Goal: Task Accomplishment & Management: Manage account settings

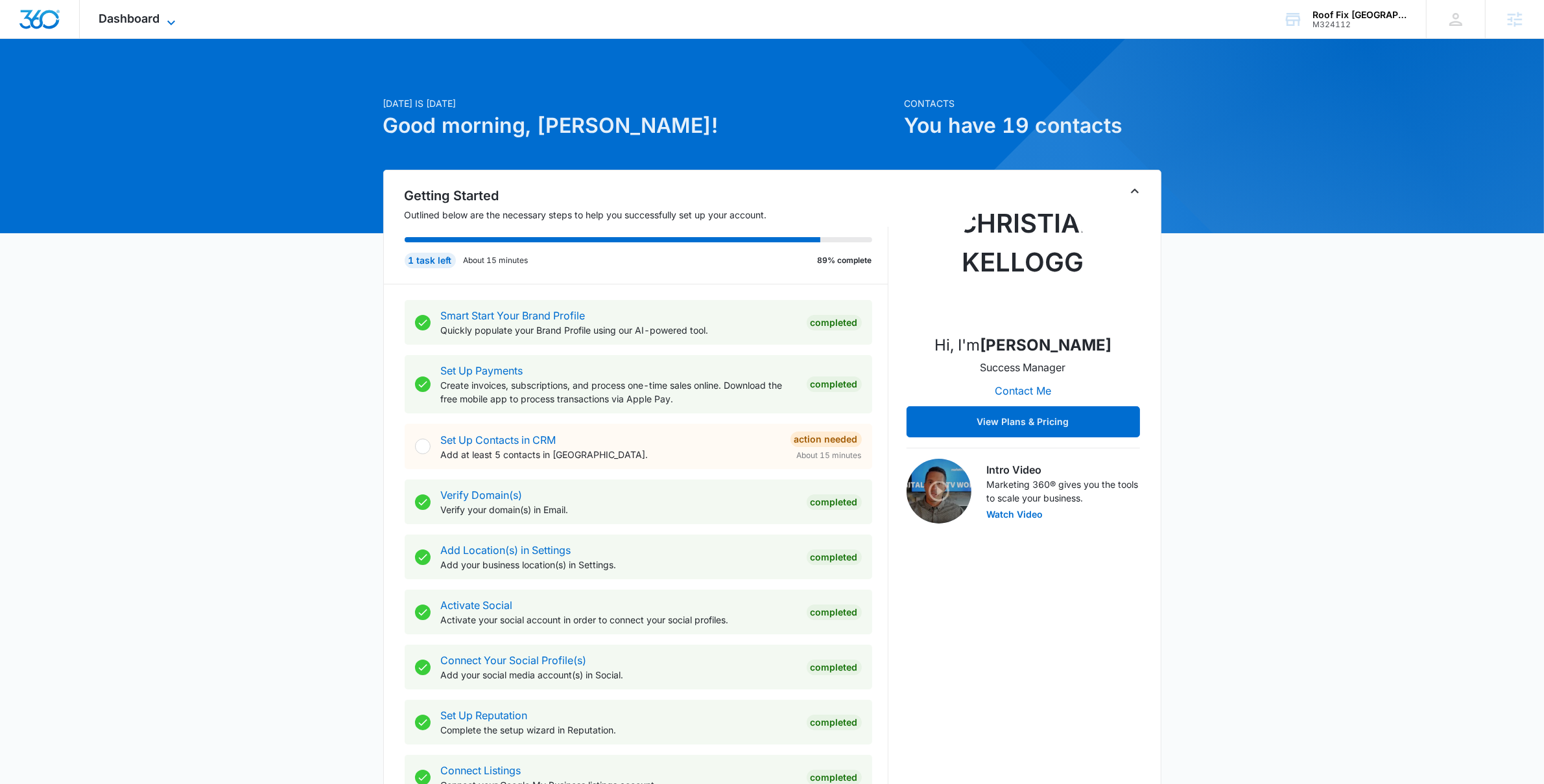
click at [148, 15] on span "Dashboard" at bounding box center [129, 18] width 61 height 14
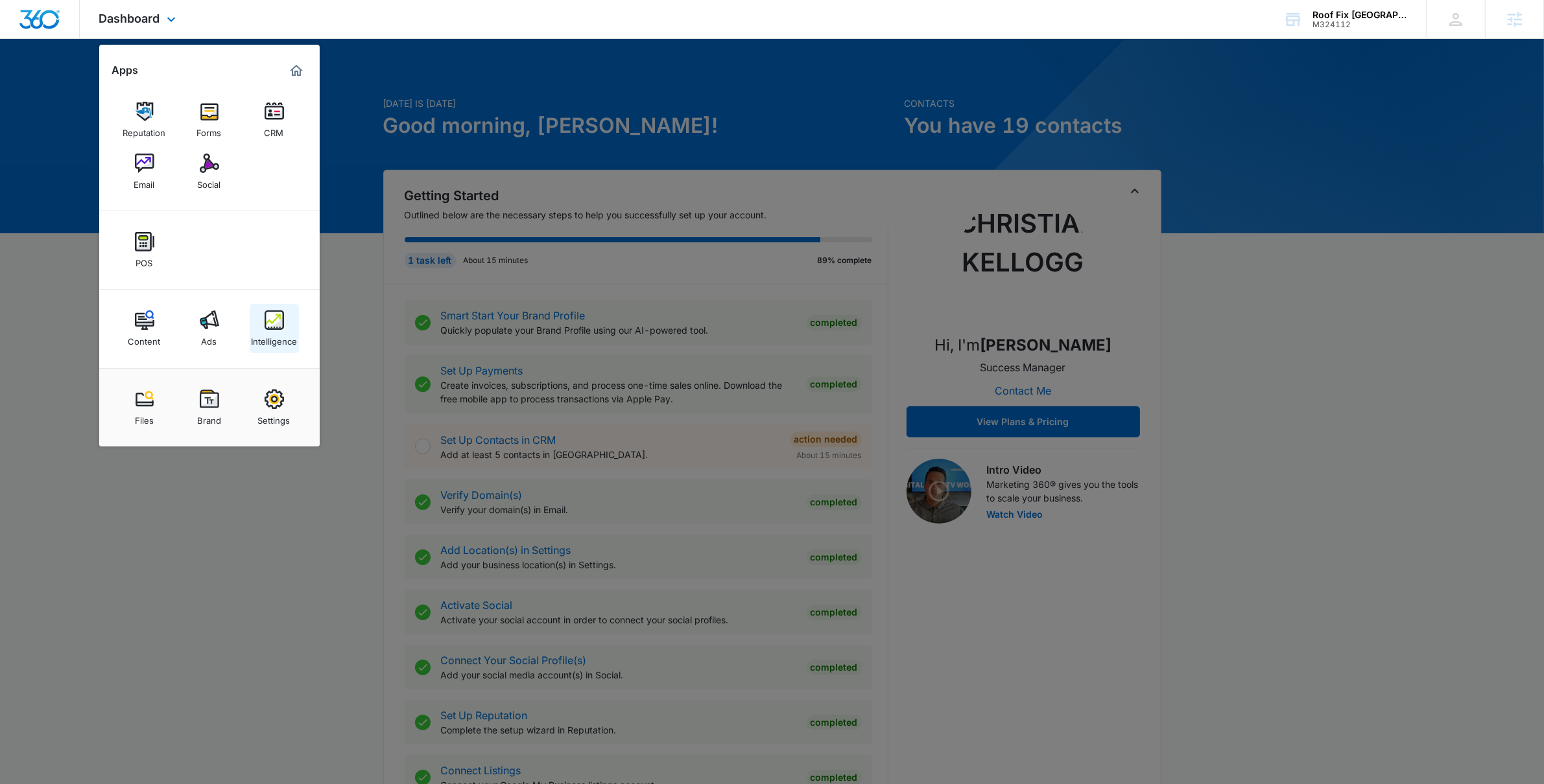
click at [287, 323] on link "Intelligence" at bounding box center [274, 328] width 49 height 49
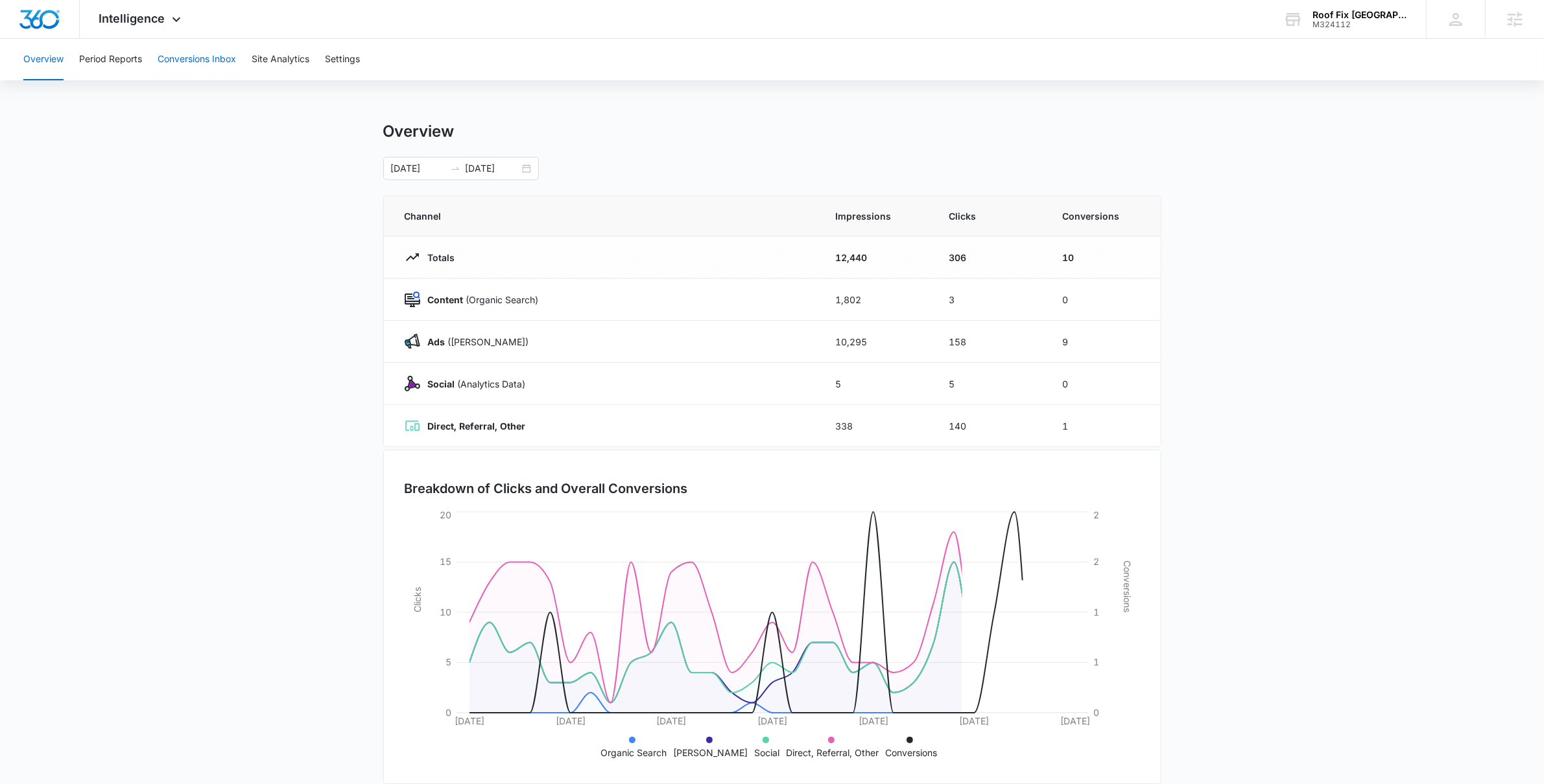
click at [179, 59] on button "Conversions Inbox" at bounding box center [196, 60] width 79 height 41
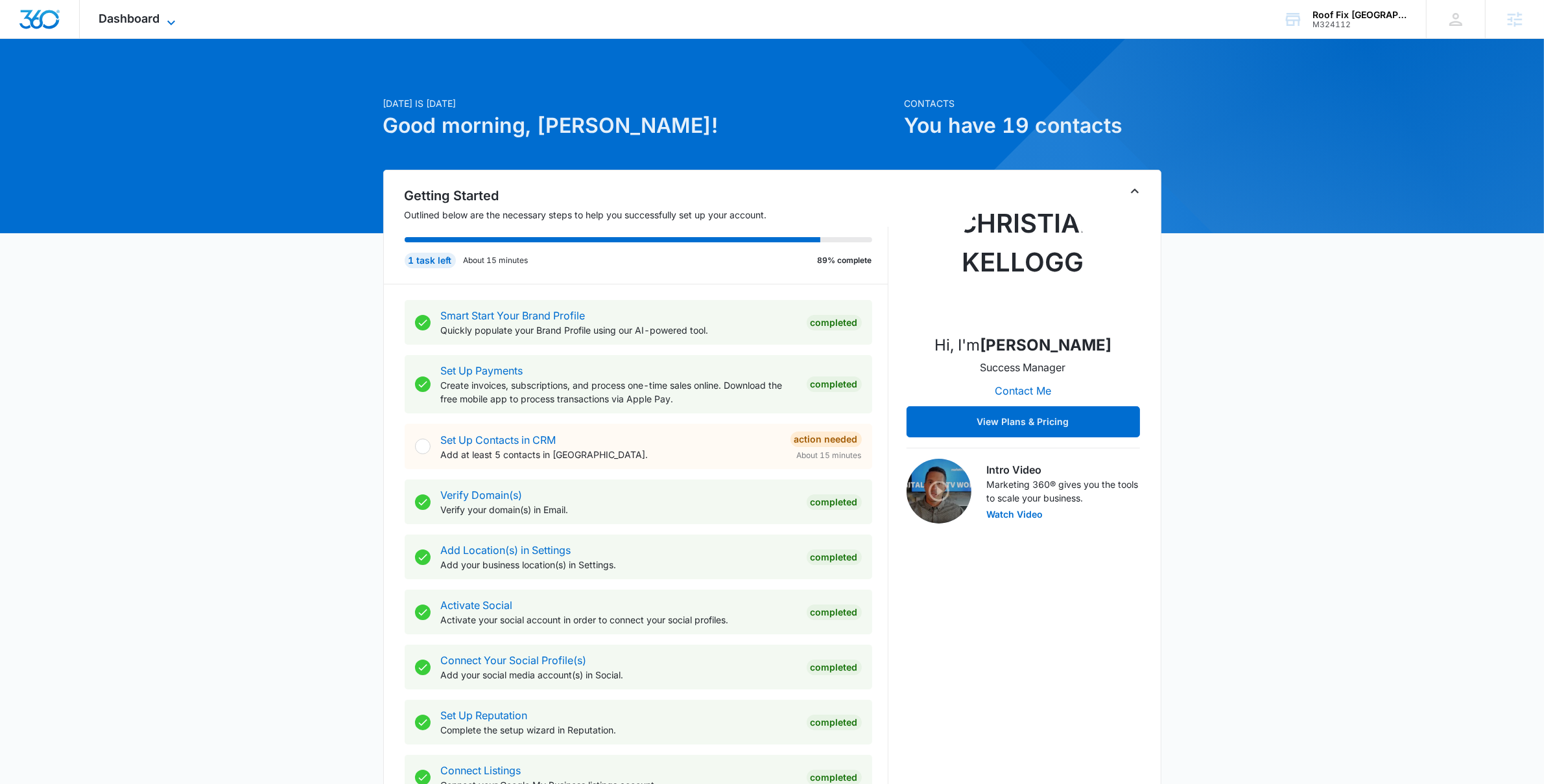
click at [132, 19] on span "Dashboard" at bounding box center [129, 18] width 61 height 14
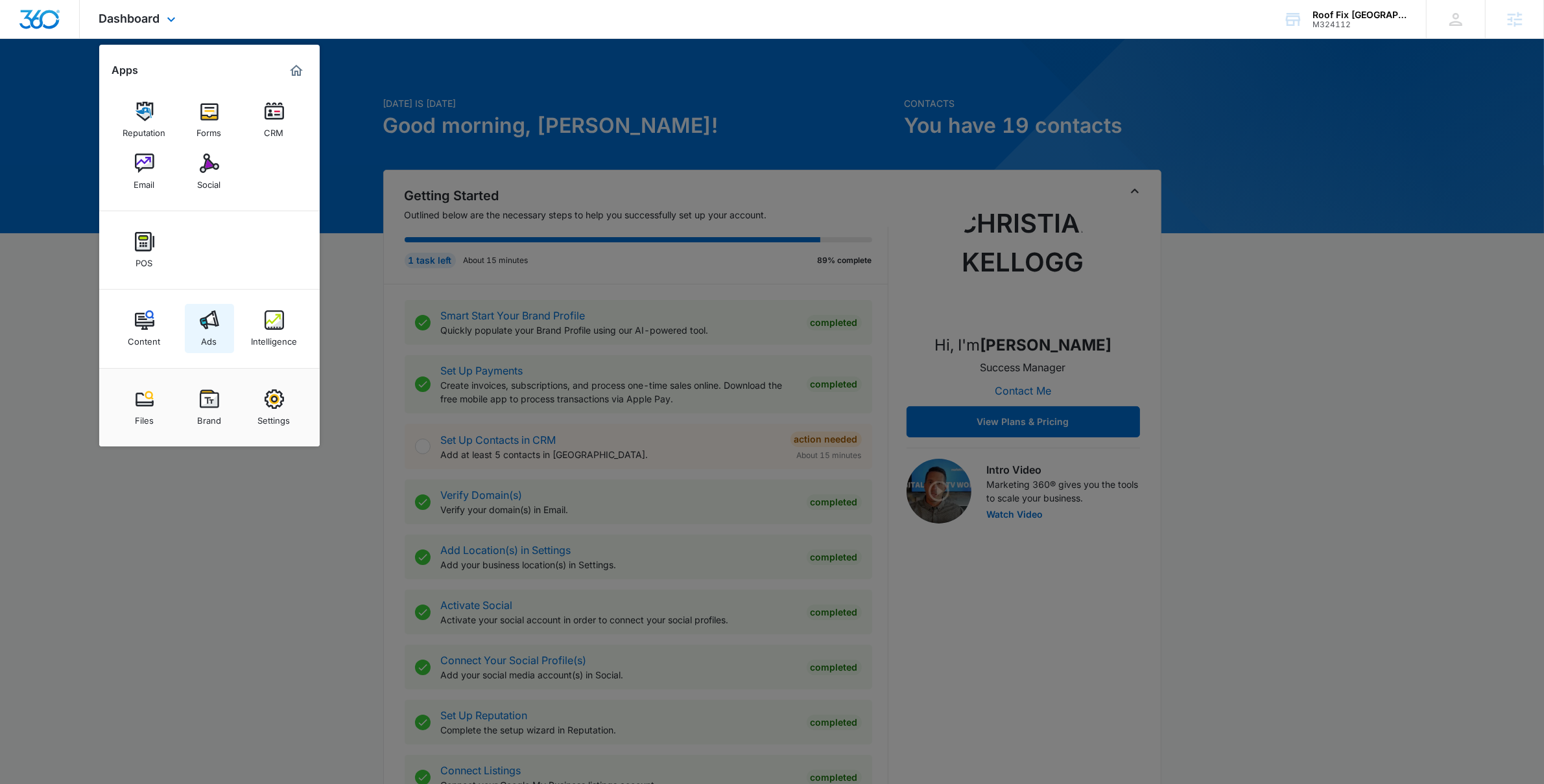
click at [198, 328] on link "Ads" at bounding box center [209, 328] width 49 height 49
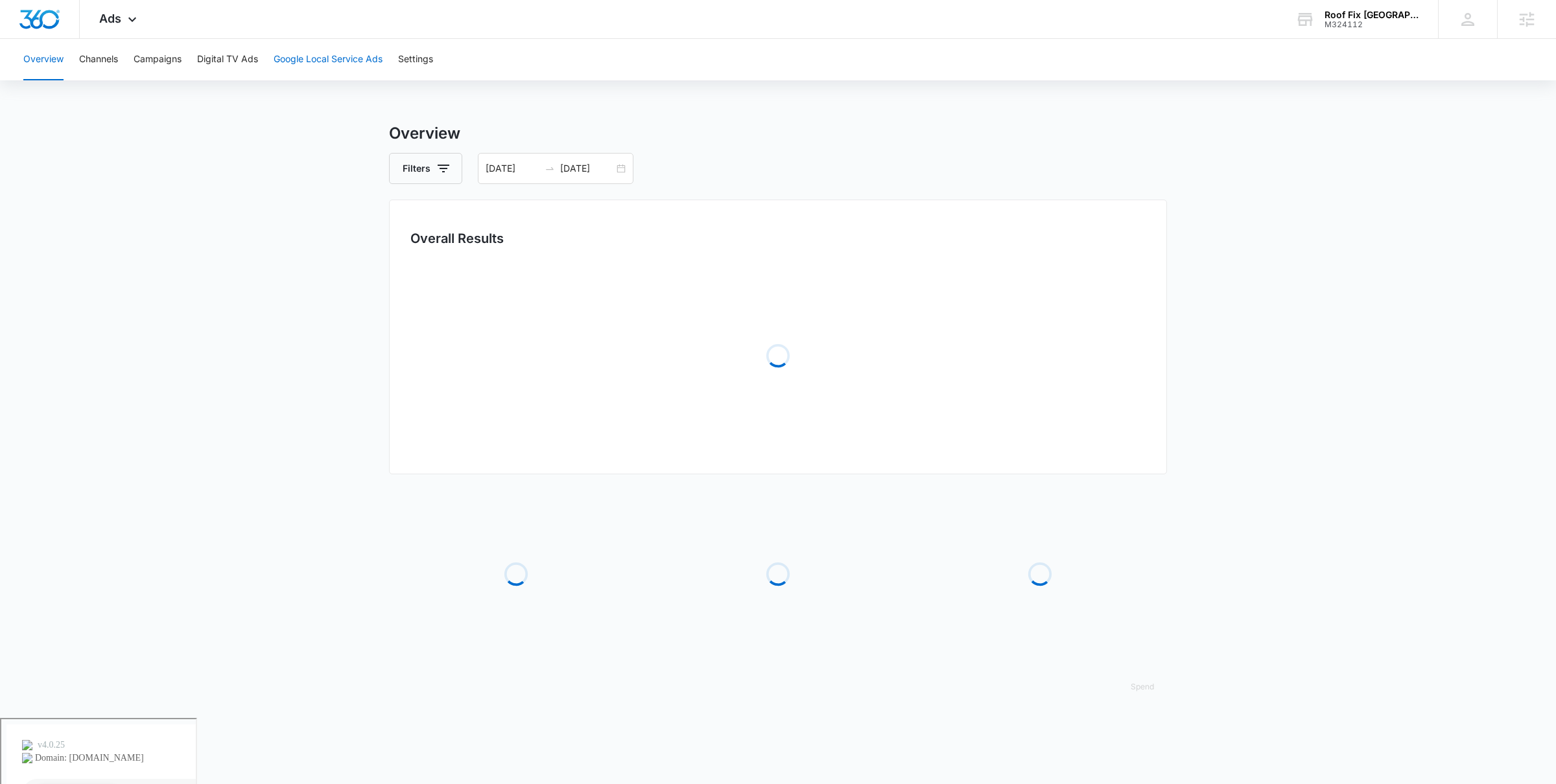
click at [298, 46] on button "Google Local Service Ads" at bounding box center [328, 60] width 109 height 41
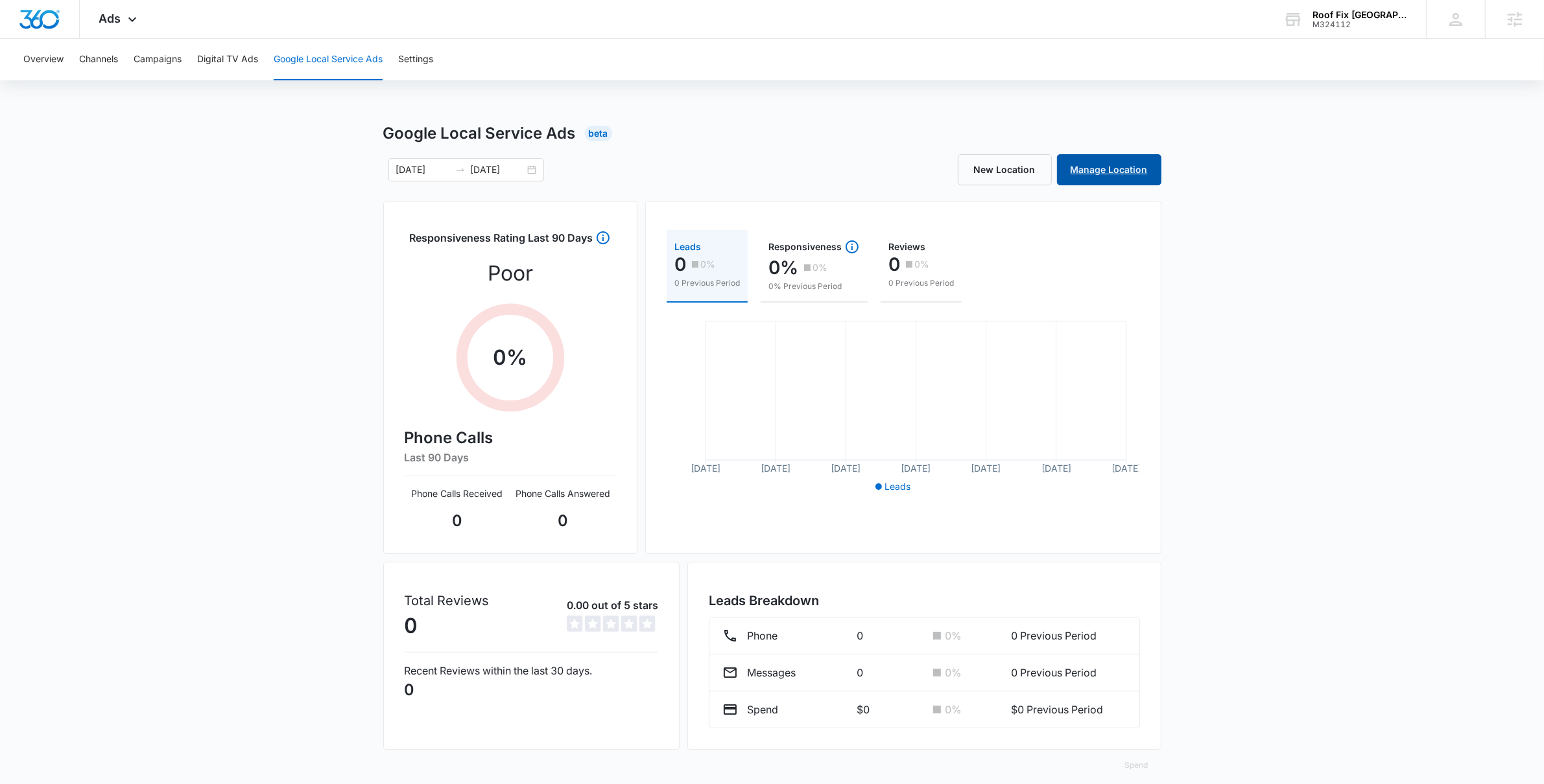
click at [1076, 173] on link "Manage Location" at bounding box center [1109, 170] width 104 height 31
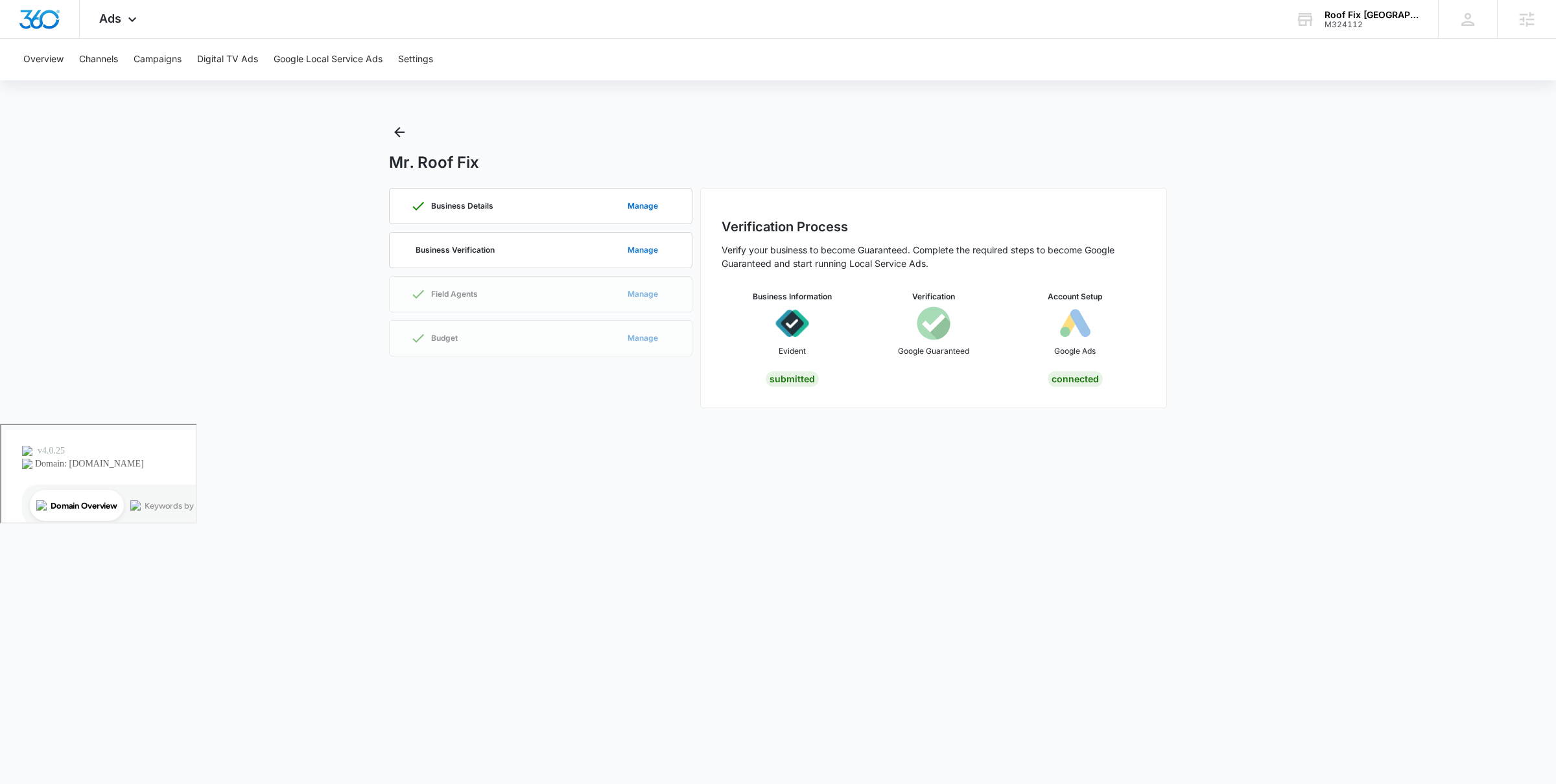
click at [626, 249] on button "Manage" at bounding box center [642, 250] width 57 height 31
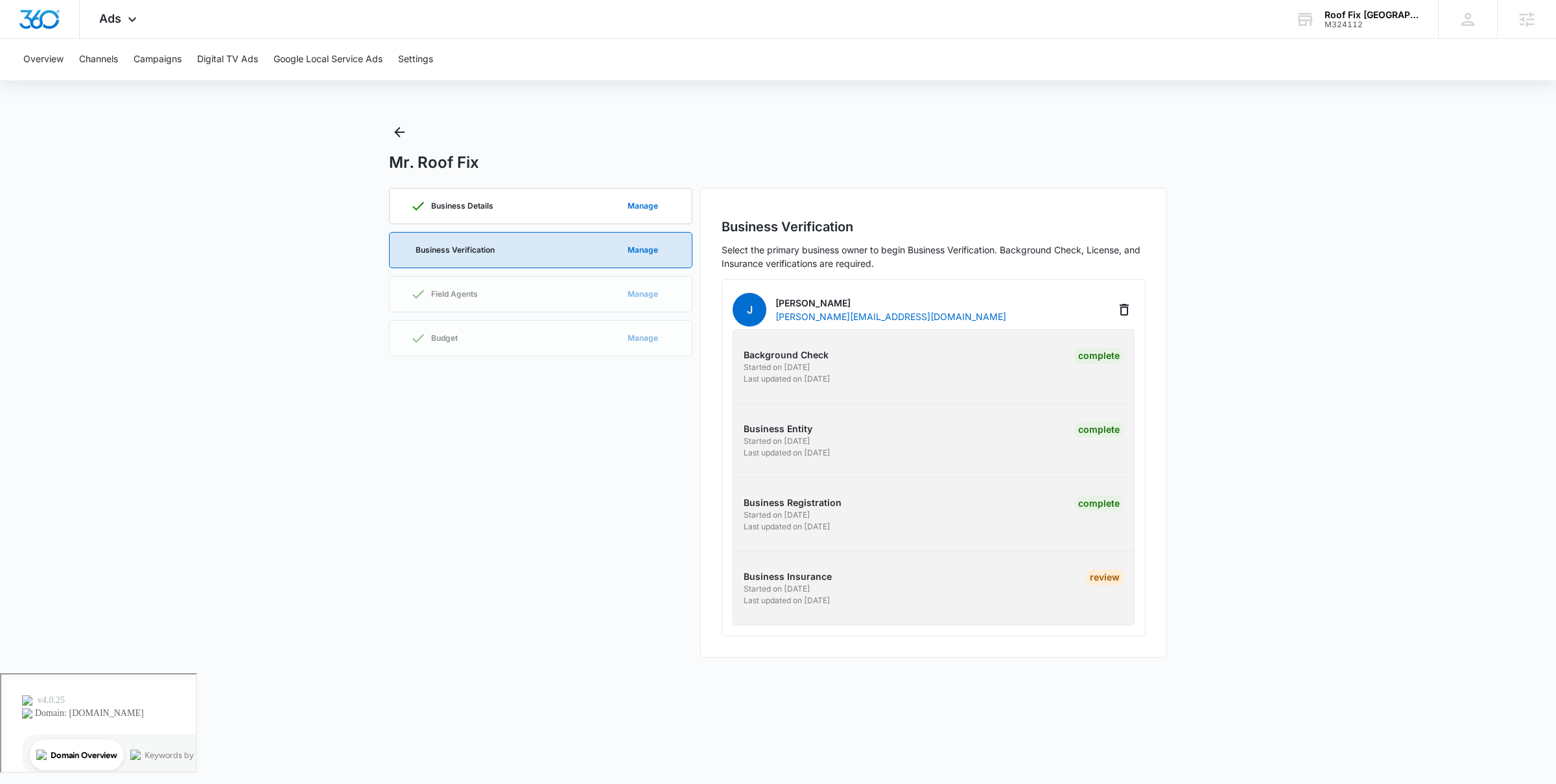
drag, startPoint x: 793, startPoint y: 578, endPoint x: 800, endPoint y: 580, distance: 7.3
click at [795, 578] on p "Business Insurance" at bounding box center [836, 576] width 186 height 14
click at [1119, 579] on div "Review" at bounding box center [1105, 577] width 37 height 15
click at [1097, 580] on div "Review" at bounding box center [1105, 577] width 37 height 15
drag, startPoint x: 742, startPoint y: 580, endPoint x: 878, endPoint y: 609, distance: 139.1
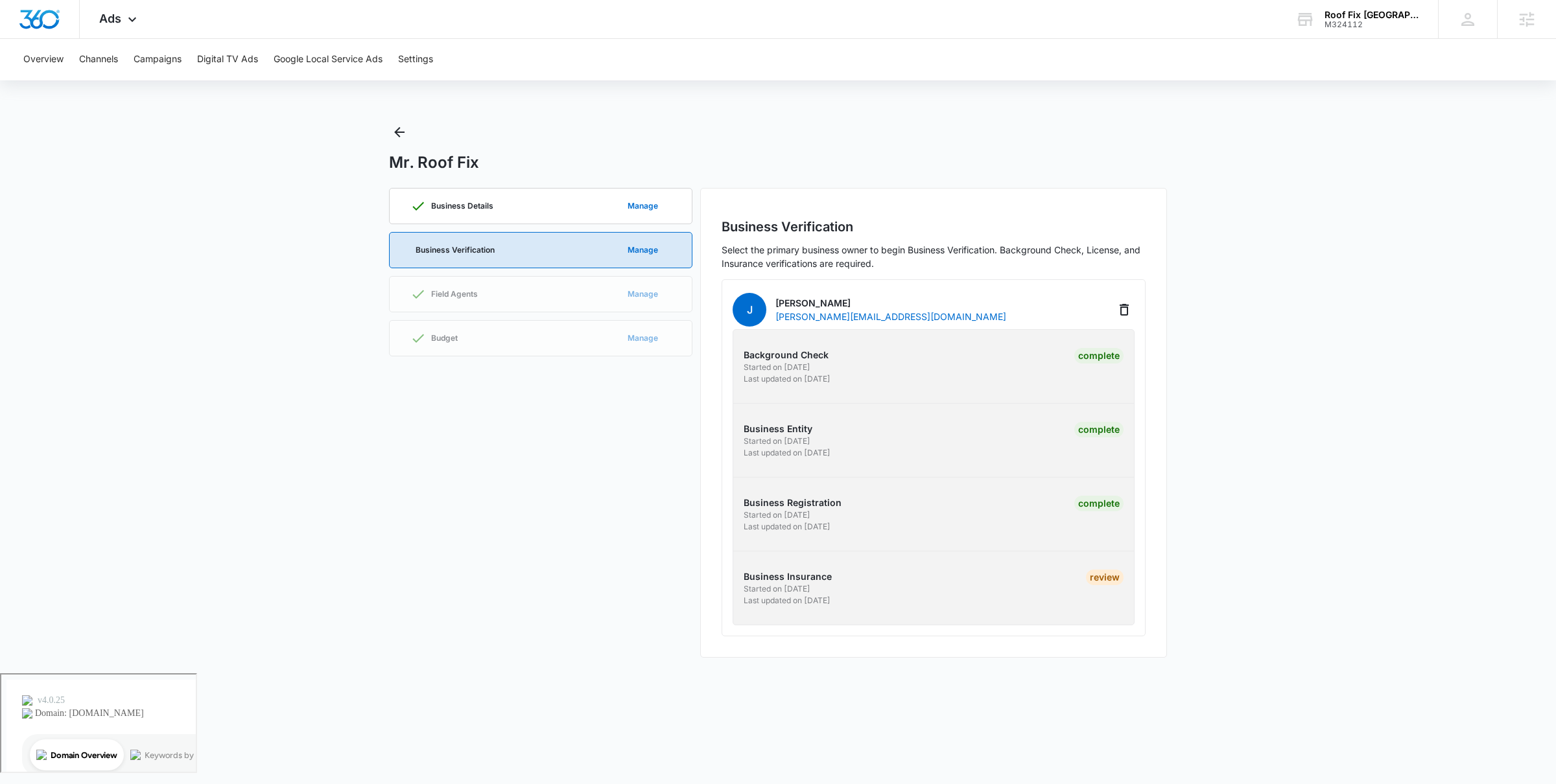
click at [878, 609] on div "Background Check Started on 8/4/2025 Last updated on 8/10/2025 Complete Busines…" at bounding box center [933, 477] width 402 height 296
drag, startPoint x: 1076, startPoint y: 589, endPoint x: 1170, endPoint y: 578, distance: 94.6
click at [1170, 578] on main "Mr. Roof Fix Business Details Manage Business Verification Manage Field Agents …" at bounding box center [778, 398] width 1556 height 552
drag, startPoint x: 1069, startPoint y: 580, endPoint x: 1144, endPoint y: 580, distance: 75.0
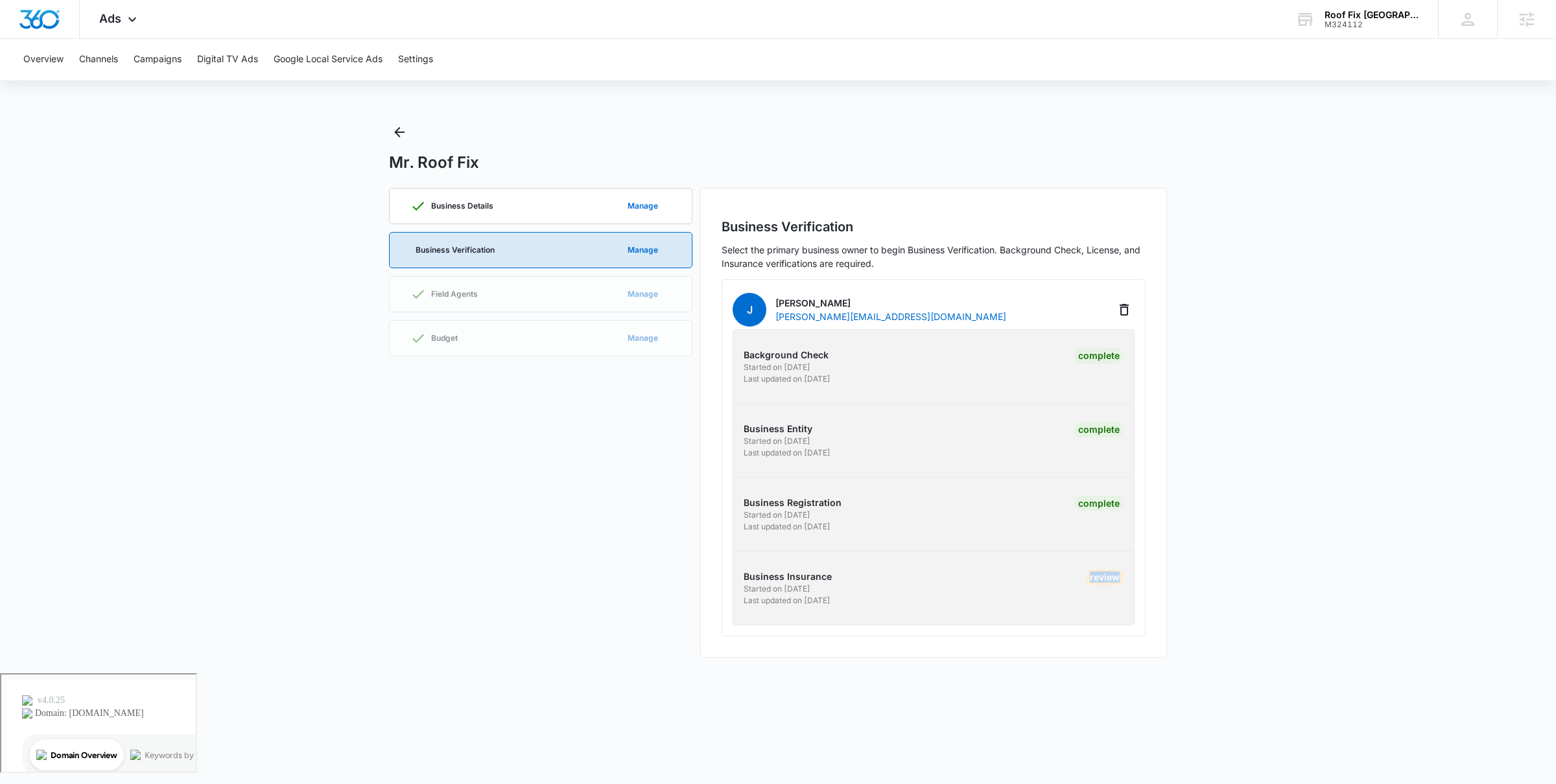
click at [1144, 580] on div "J Jennifer RoofFix jennifer@rooffixusa.com Background Check Started on 8/4/2025…" at bounding box center [933, 458] width 424 height 357
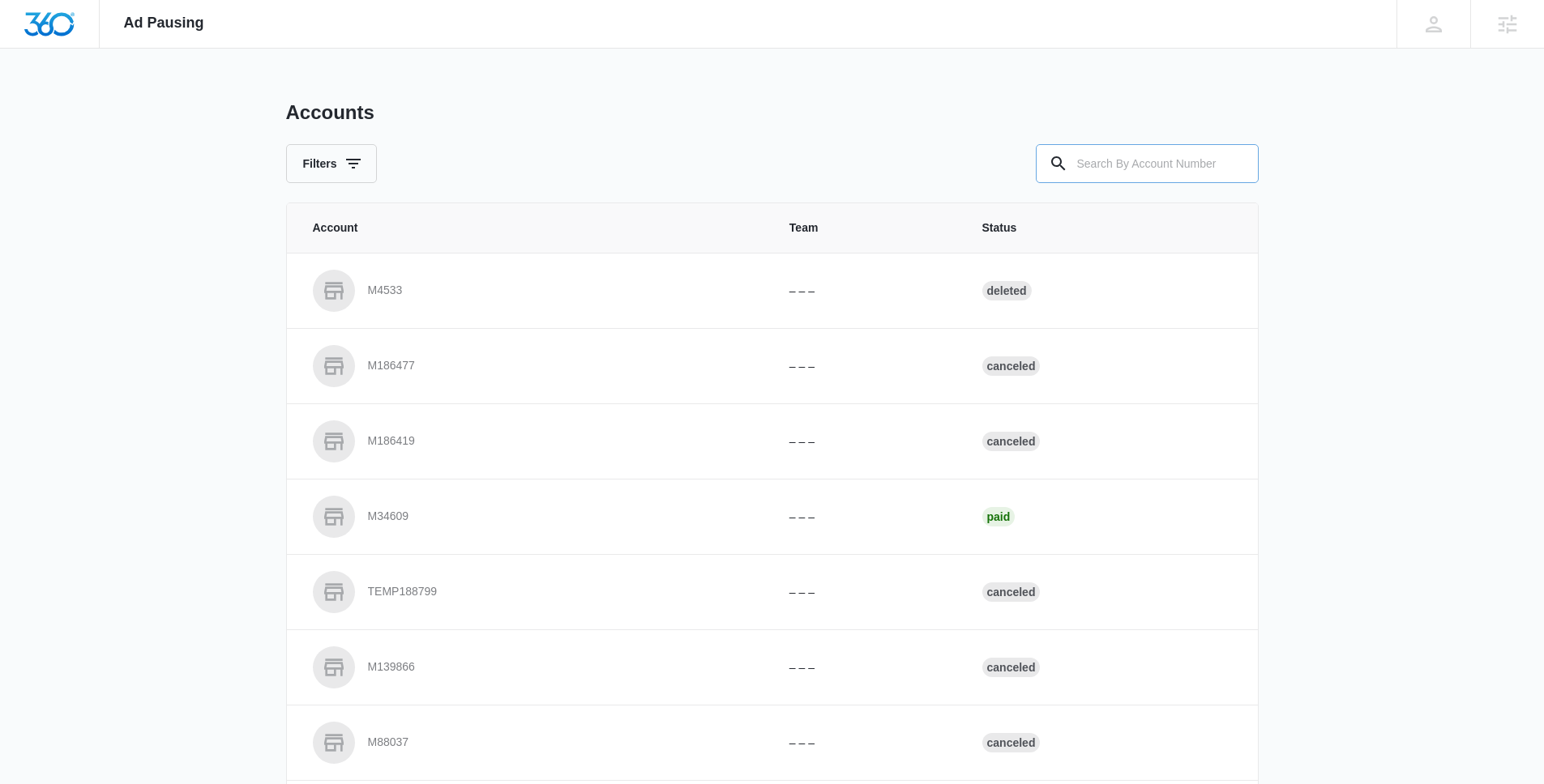
click at [1104, 168] on input "text" at bounding box center [1146, 163] width 223 height 39
paste input "M324112"
type input "M324112"
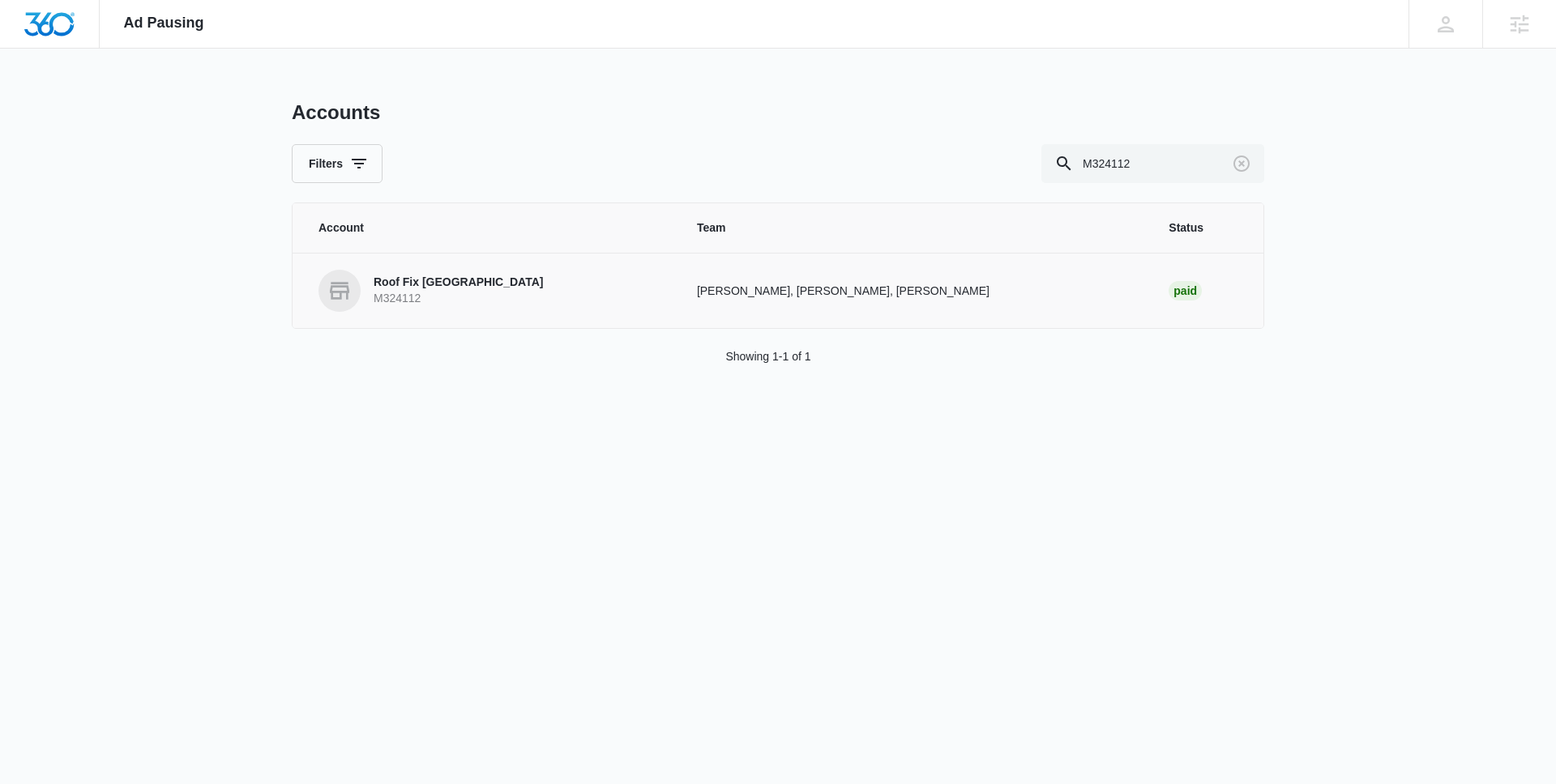
click at [496, 292] on link "Roof Fix USA M324112" at bounding box center [489, 291] width 340 height 42
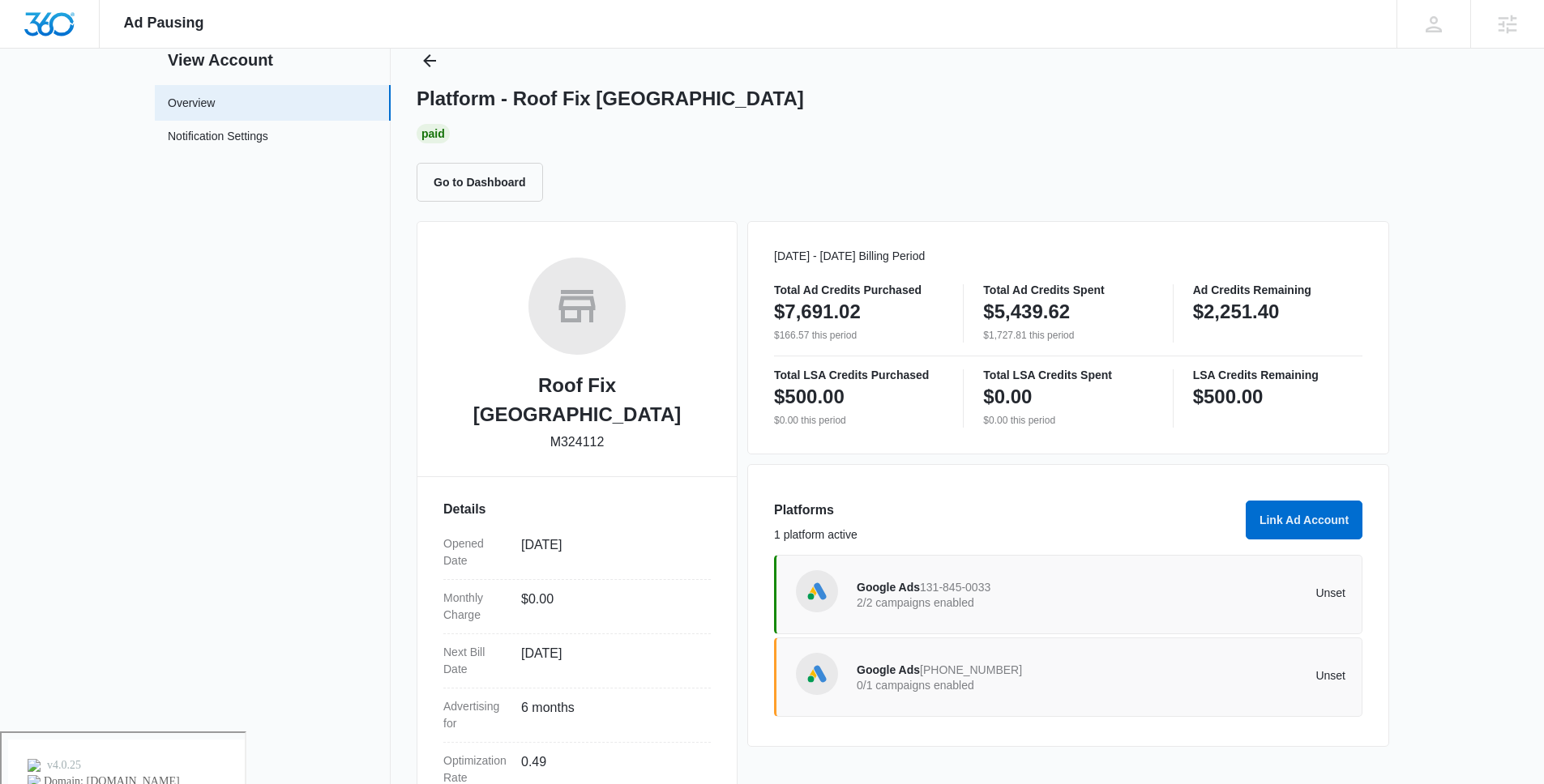
scroll to position [142, 0]
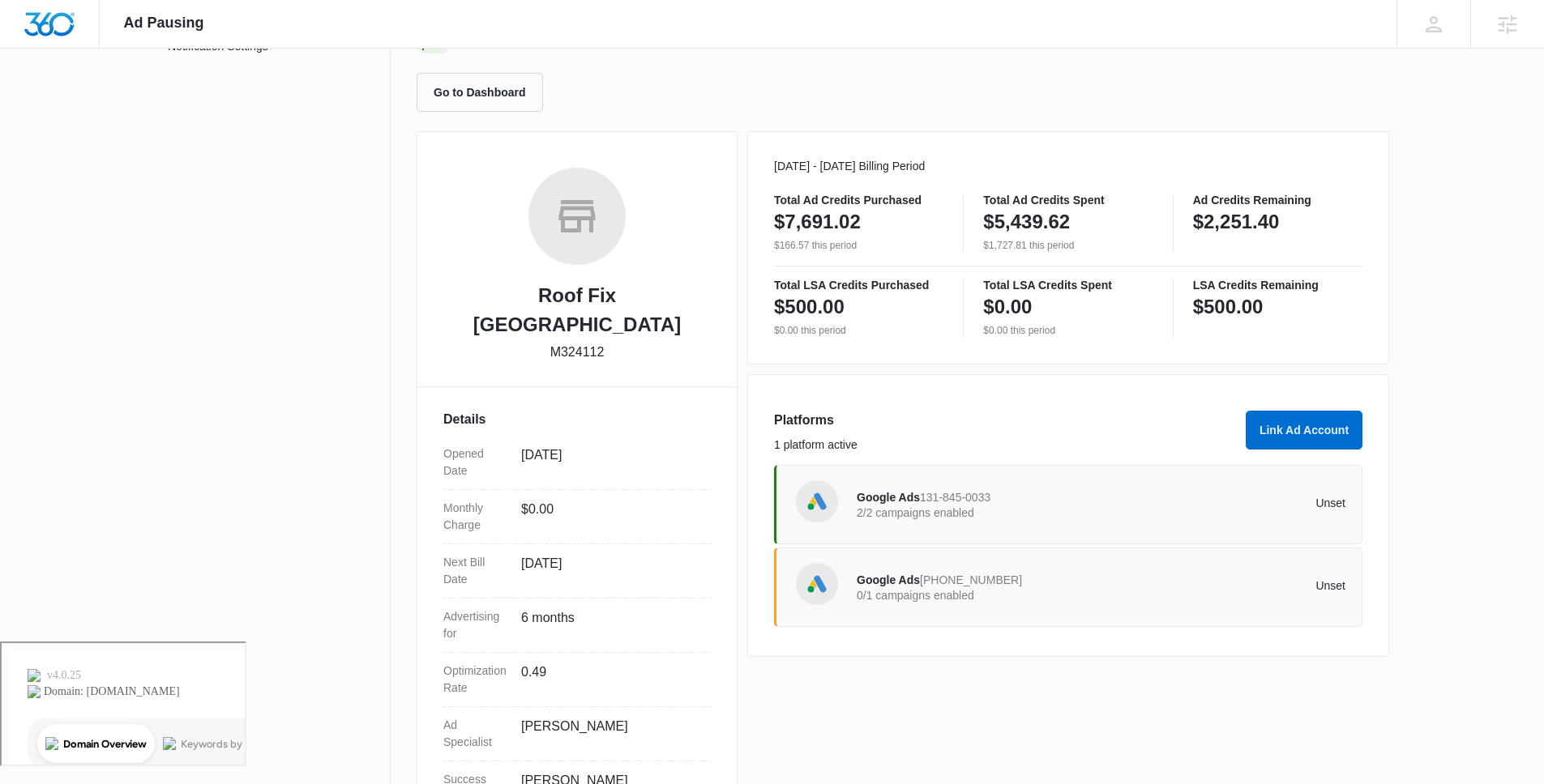
click at [891, 589] on p "0/1 campaigns enabled" at bounding box center [978, 595] width 244 height 11
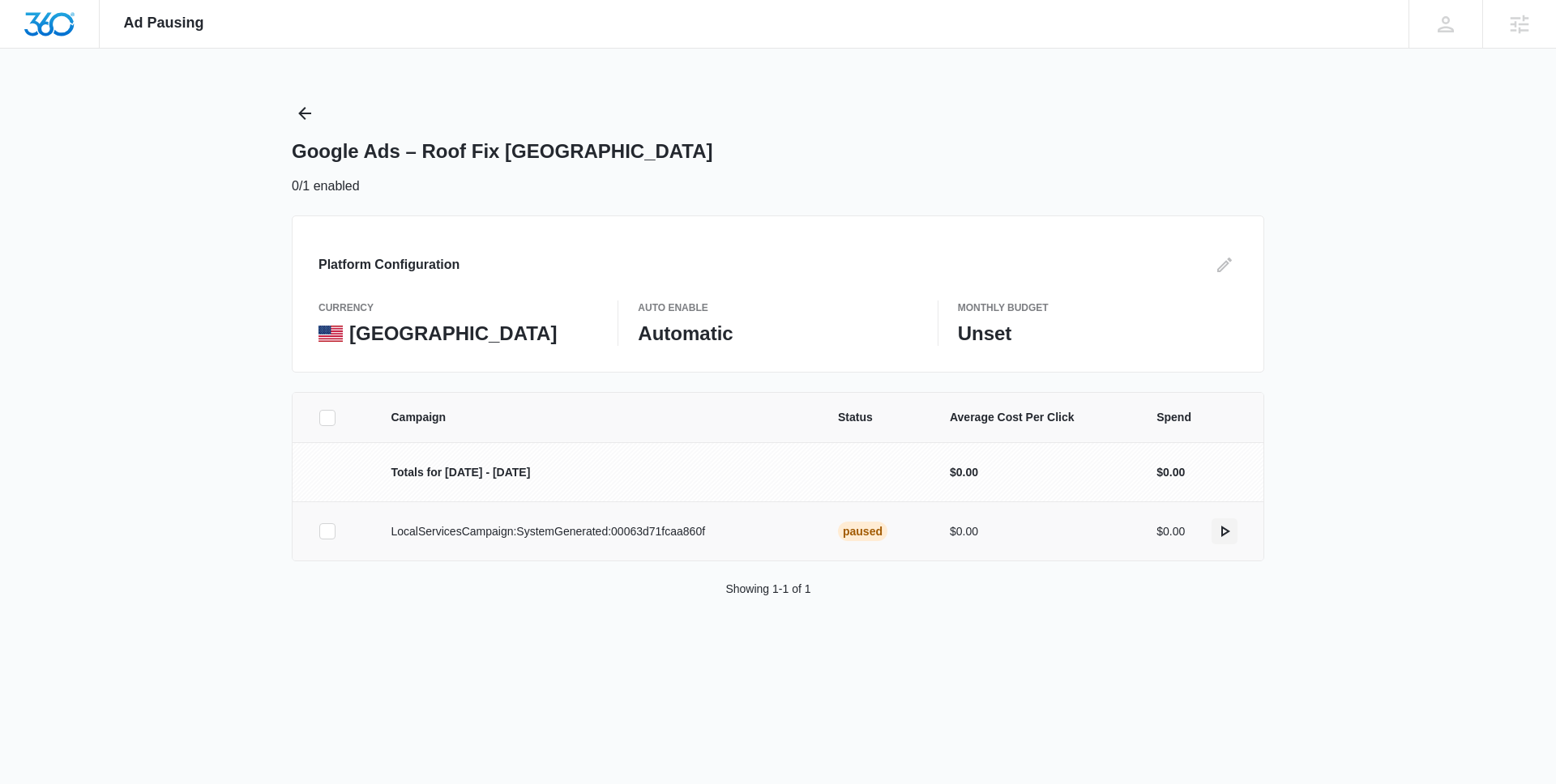
click at [1230, 532] on icon "actions.activate" at bounding box center [1223, 531] width 19 height 19
click at [767, 114] on div "Google Ads – Roof Fix USA 0/1 enabled" at bounding box center [778, 148] width 973 height 95
click at [1224, 530] on icon "actions.activate" at bounding box center [1223, 531] width 19 height 19
click at [1219, 526] on icon "actions.activate" at bounding box center [1223, 531] width 19 height 19
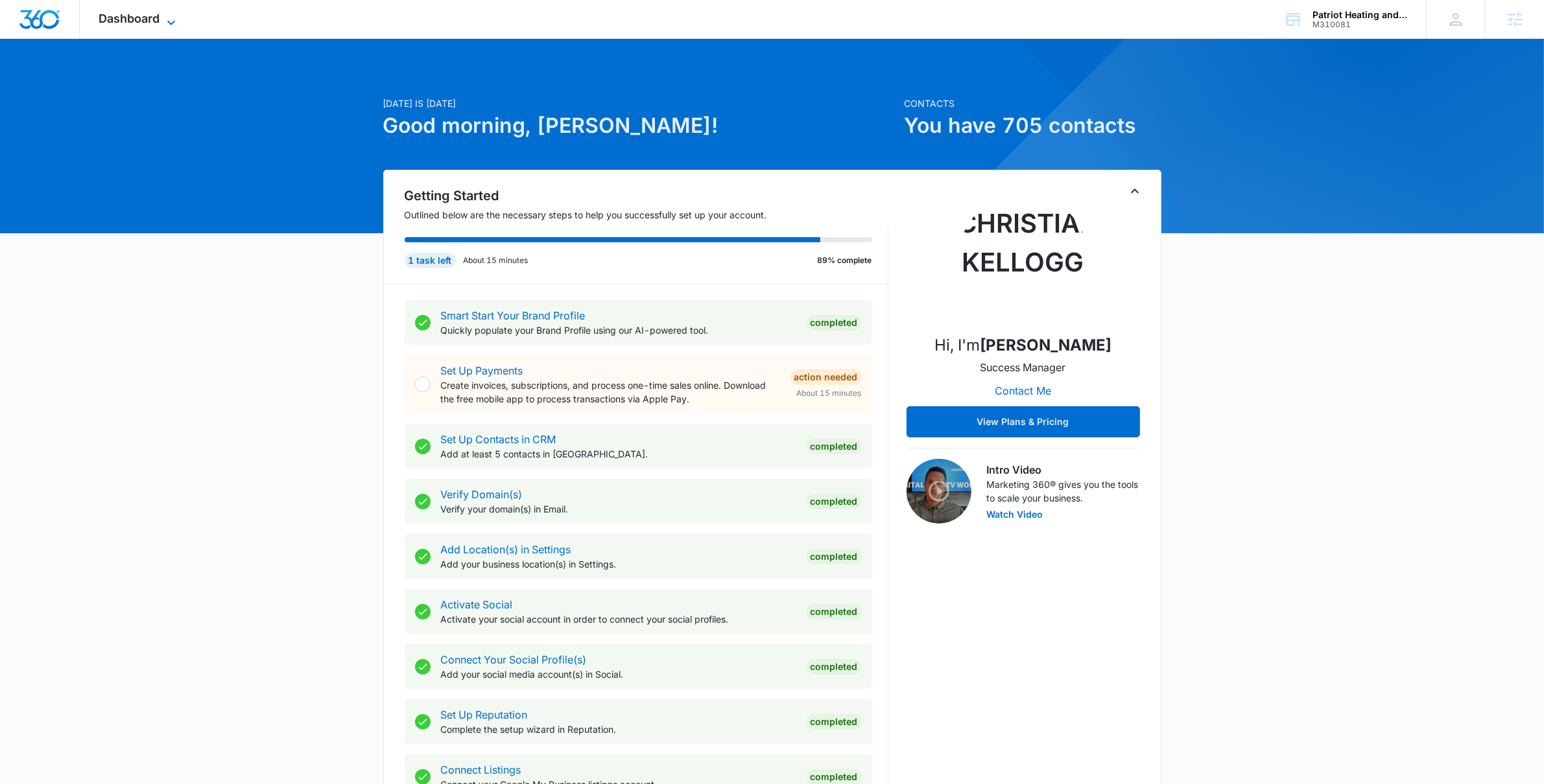
click at [129, 15] on span "Dashboard" at bounding box center [129, 18] width 61 height 14
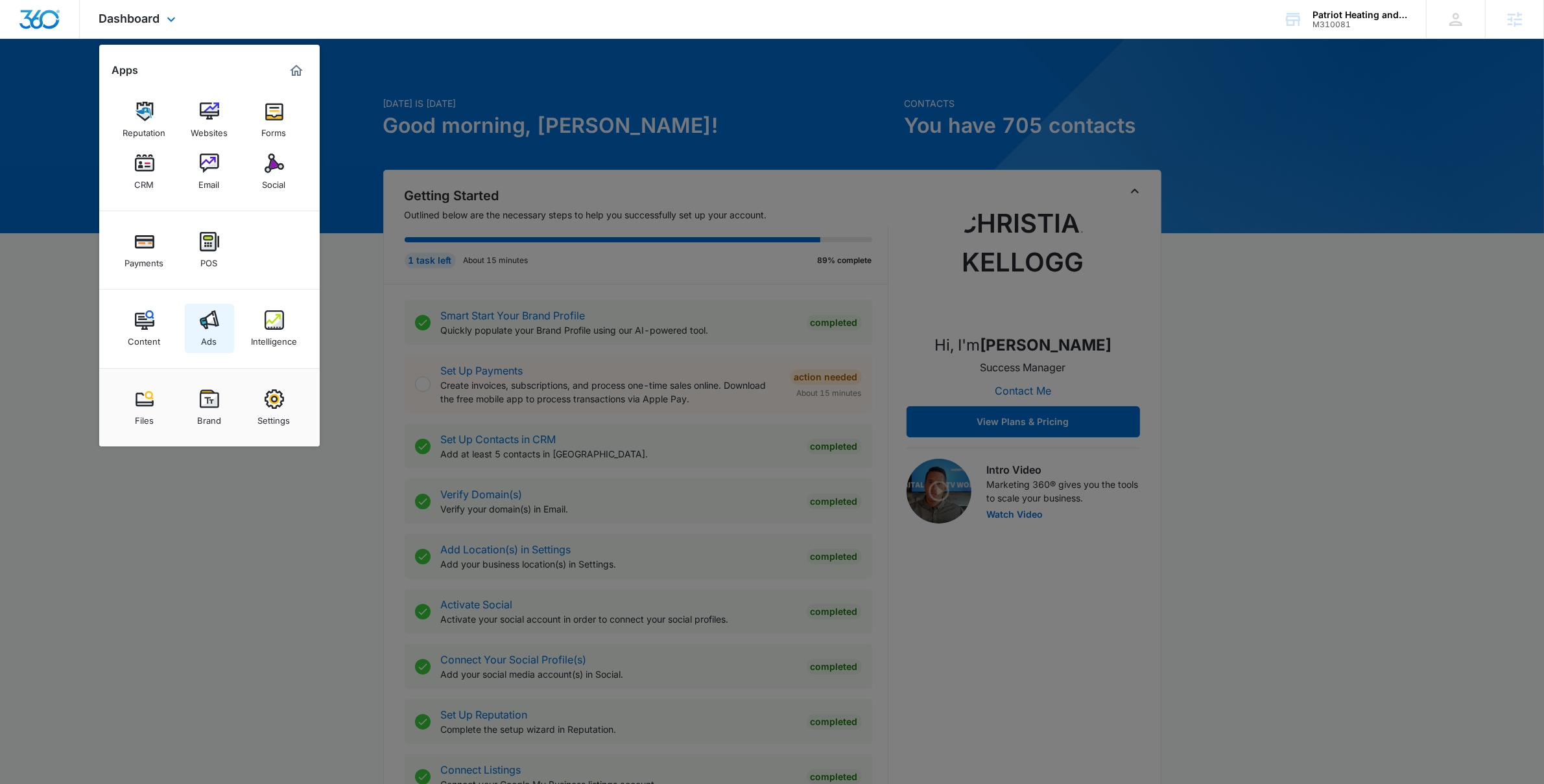
click at [223, 328] on link "Ads" at bounding box center [209, 328] width 49 height 49
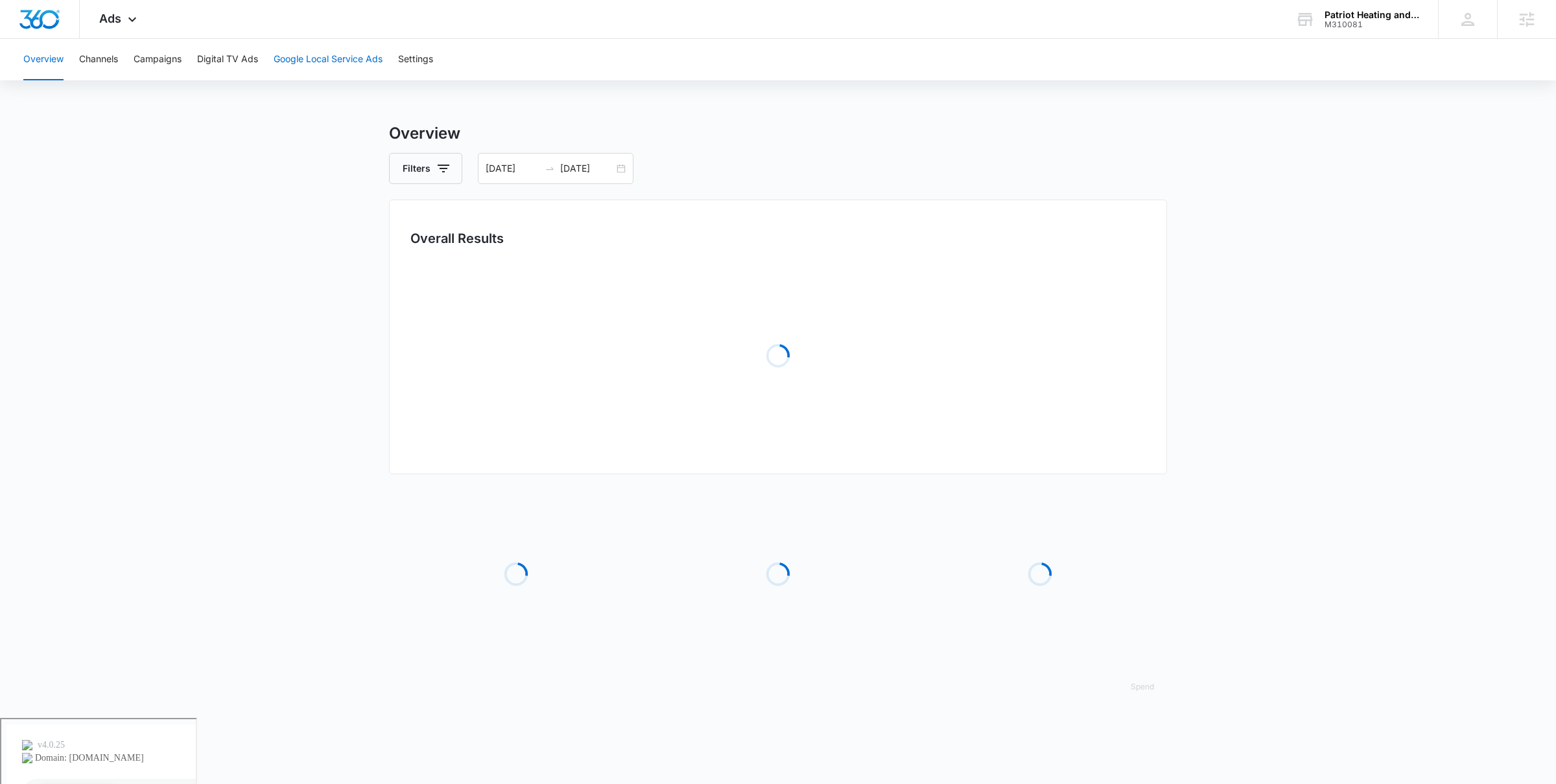
click at [365, 51] on button "Google Local Service Ads" at bounding box center [328, 60] width 109 height 41
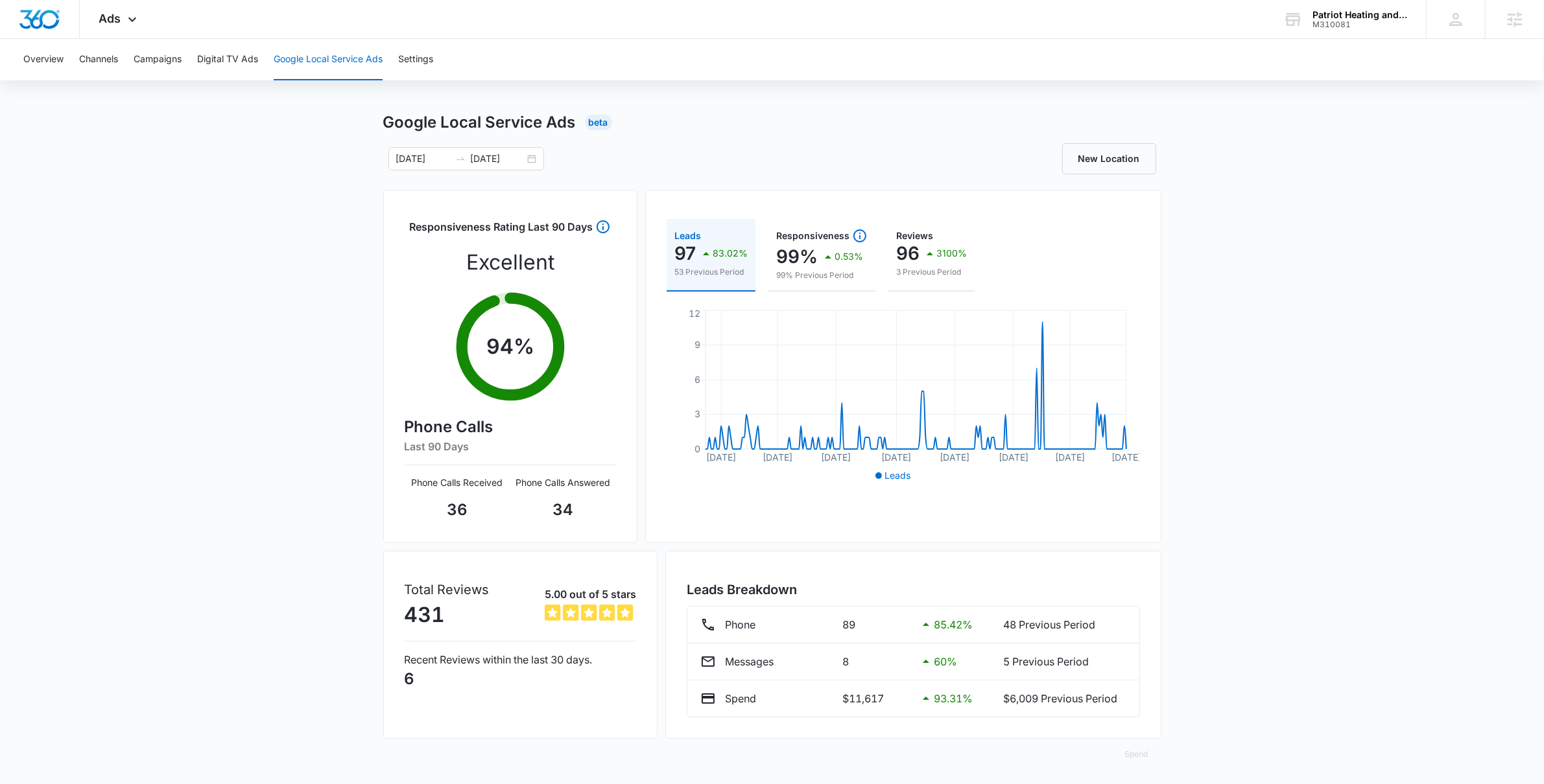
scroll to position [14, 0]
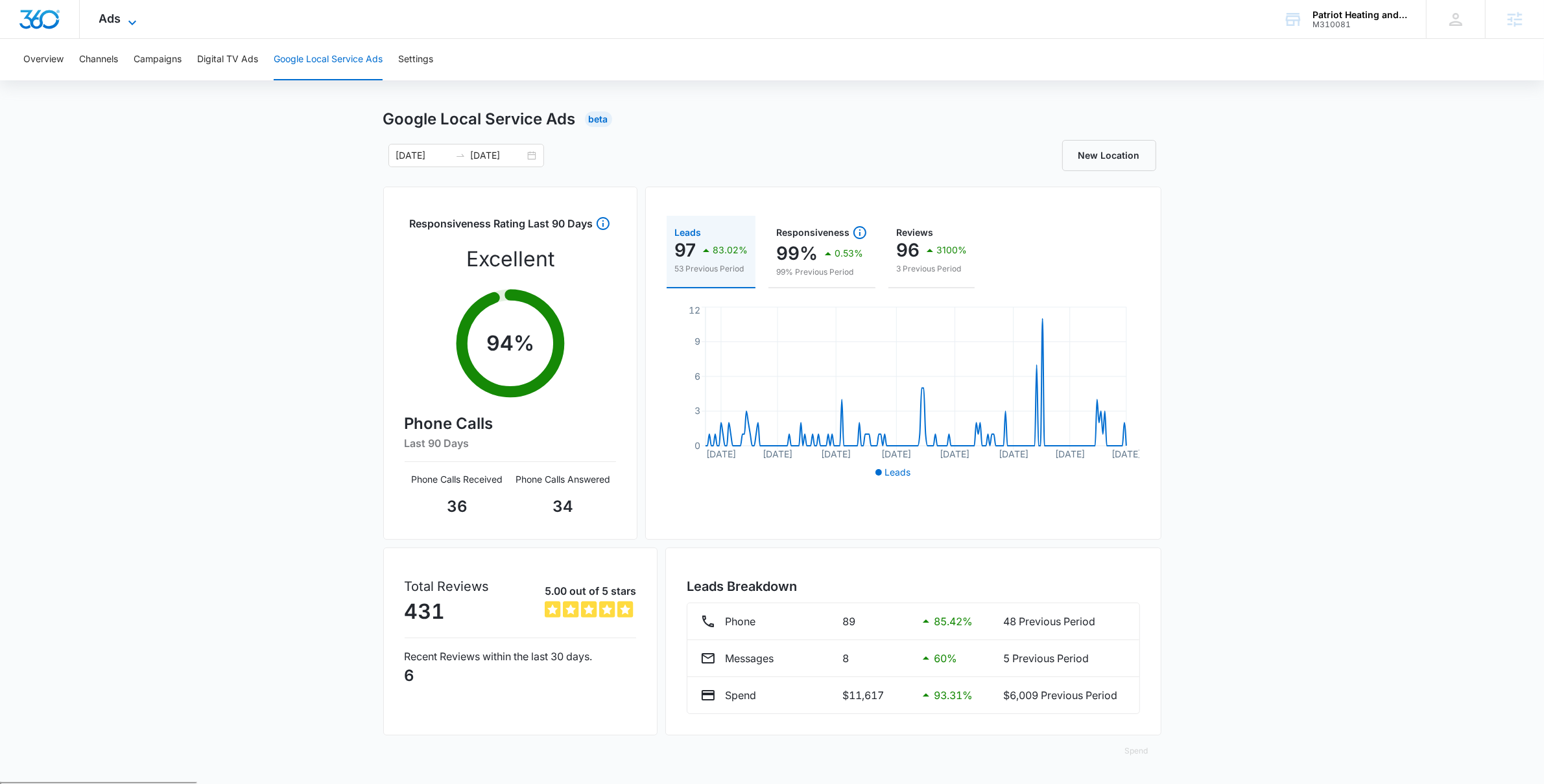
click at [119, 12] on span "Ads" at bounding box center [110, 18] width 22 height 14
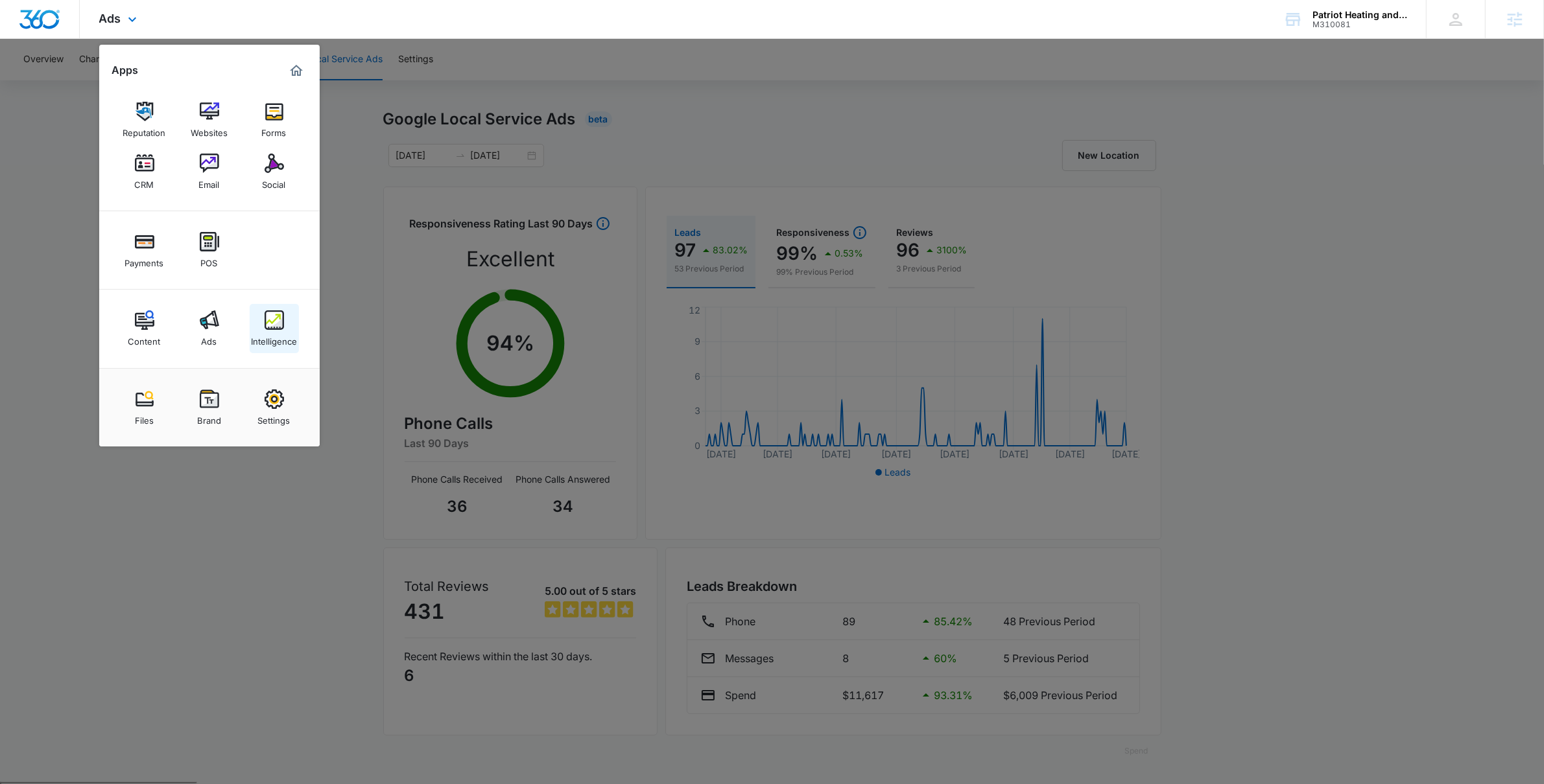
click at [267, 324] on img at bounding box center [274, 320] width 19 height 19
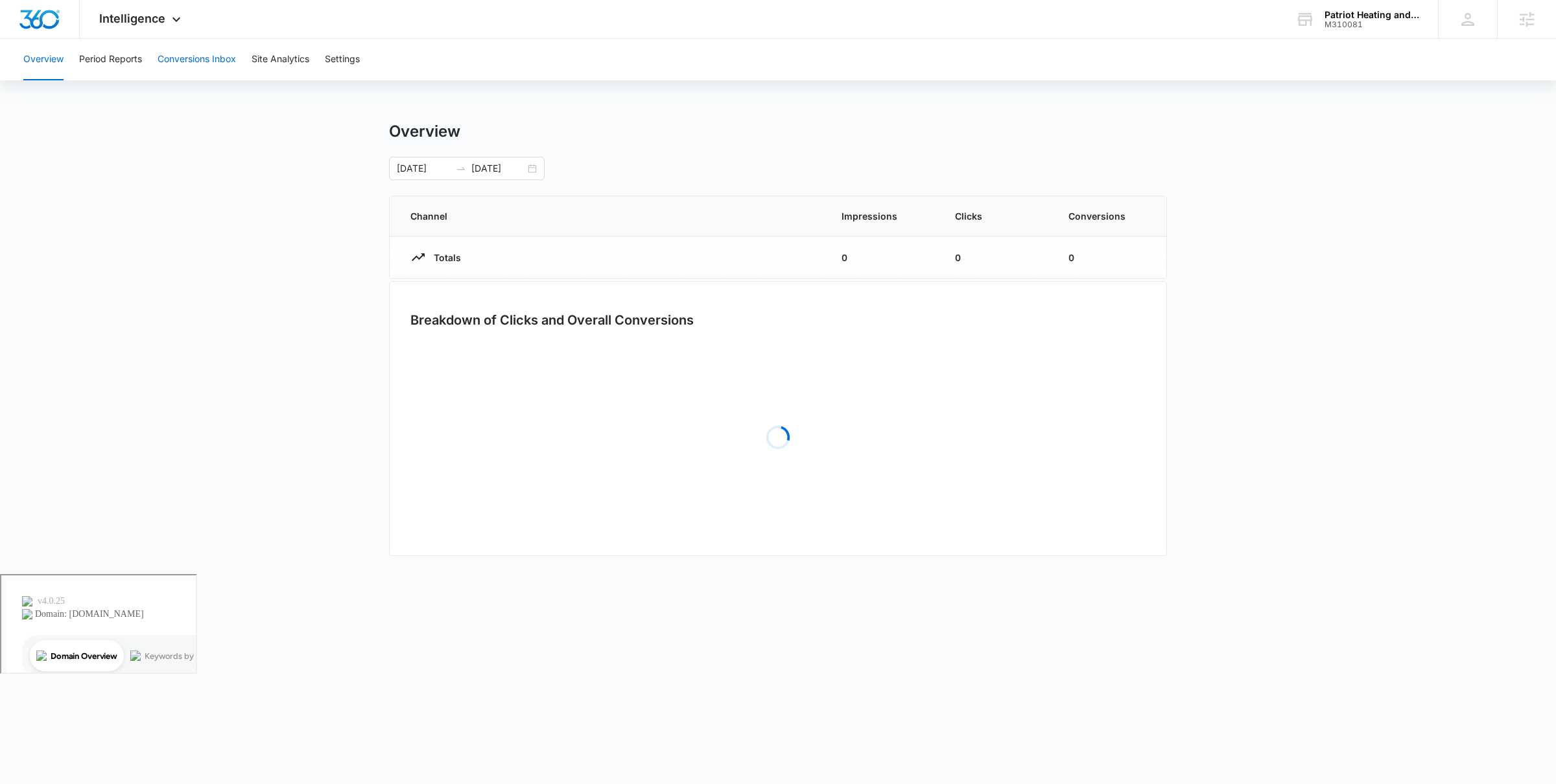
click at [209, 62] on button "Conversions Inbox" at bounding box center [196, 60] width 79 height 41
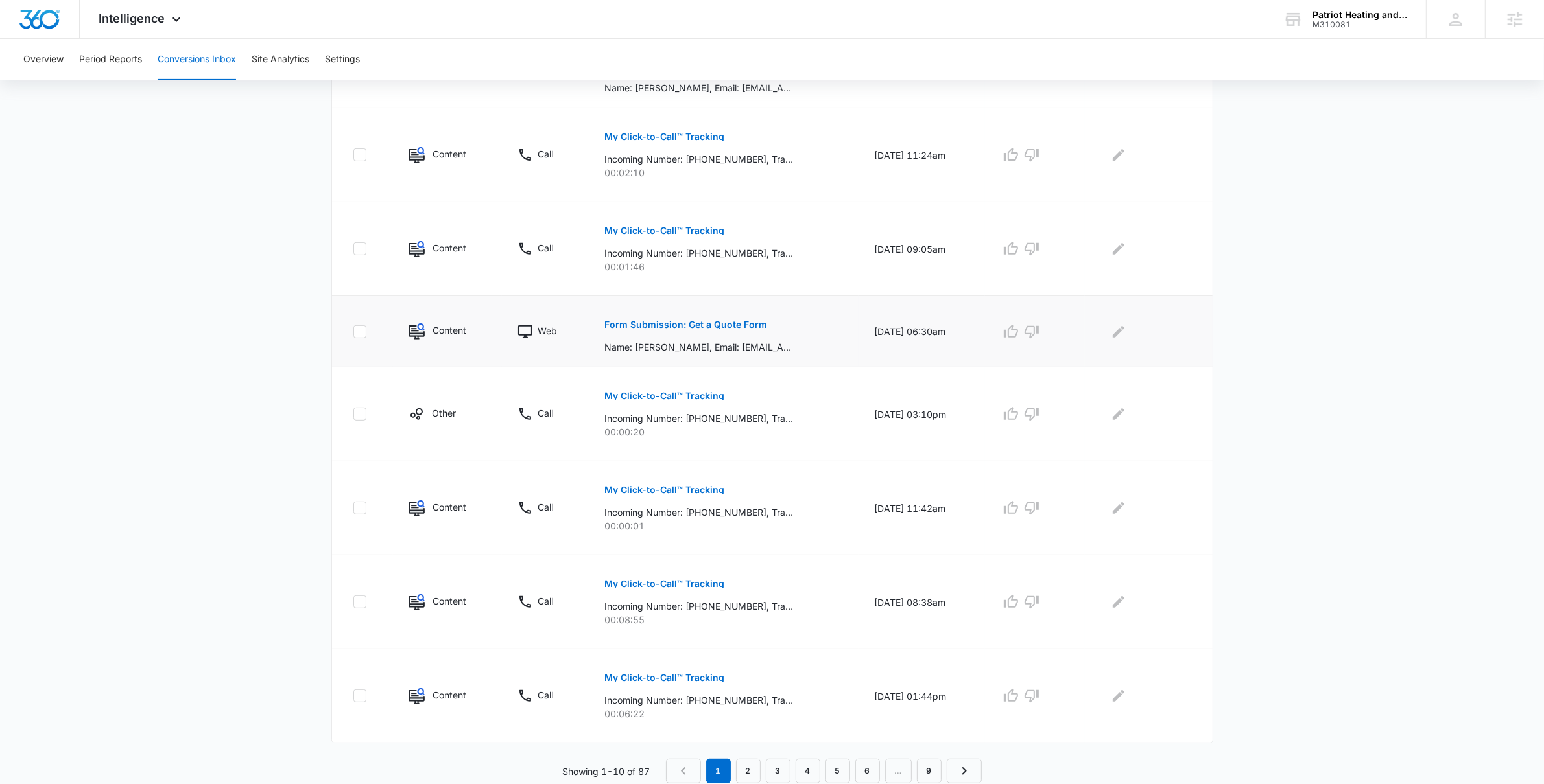
scroll to position [561, 0]
click at [737, 770] on link "2" at bounding box center [748, 770] width 25 height 25
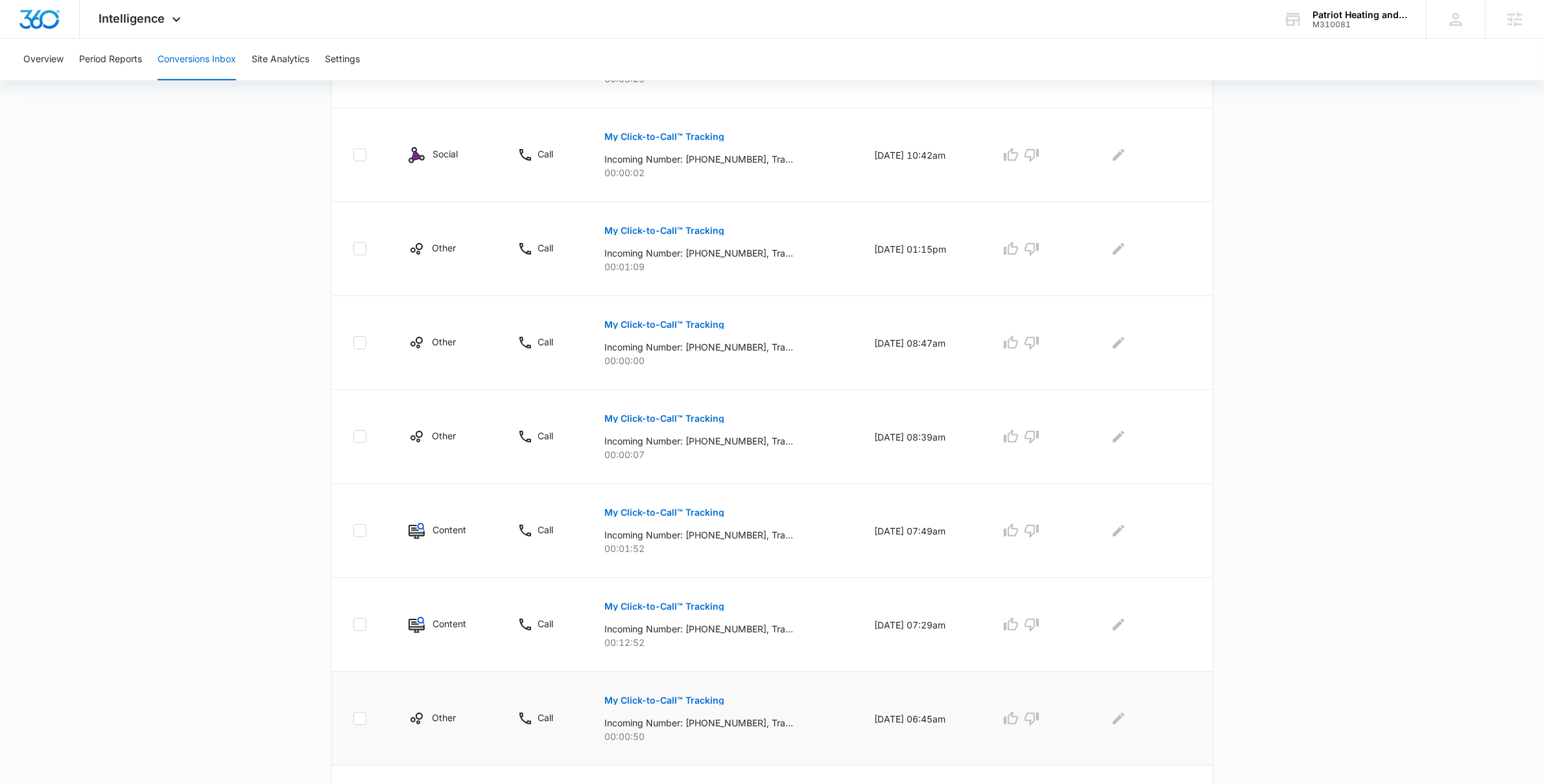
scroll to position [606, 0]
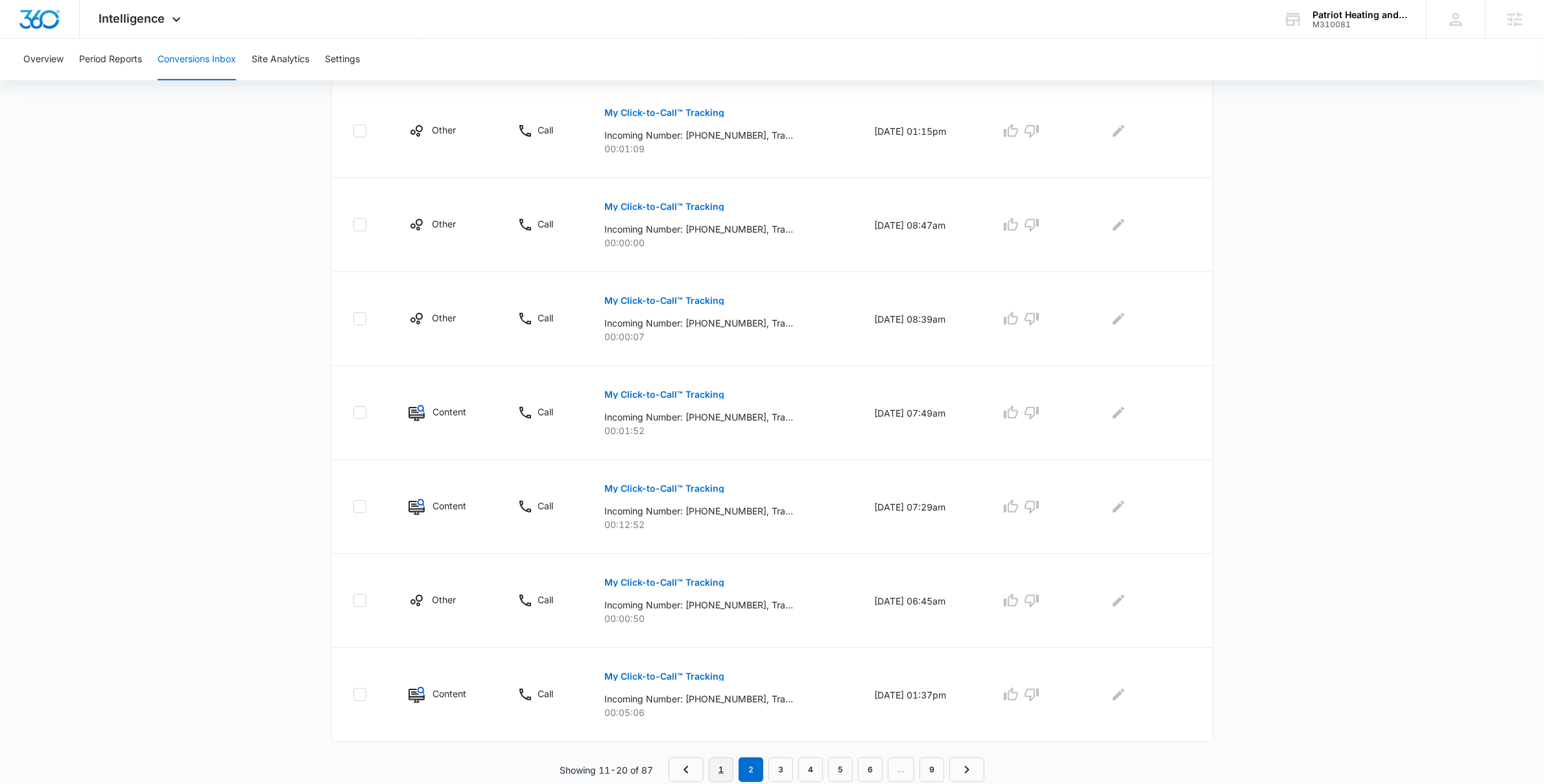
click at [723, 766] on link "1" at bounding box center [721, 770] width 25 height 25
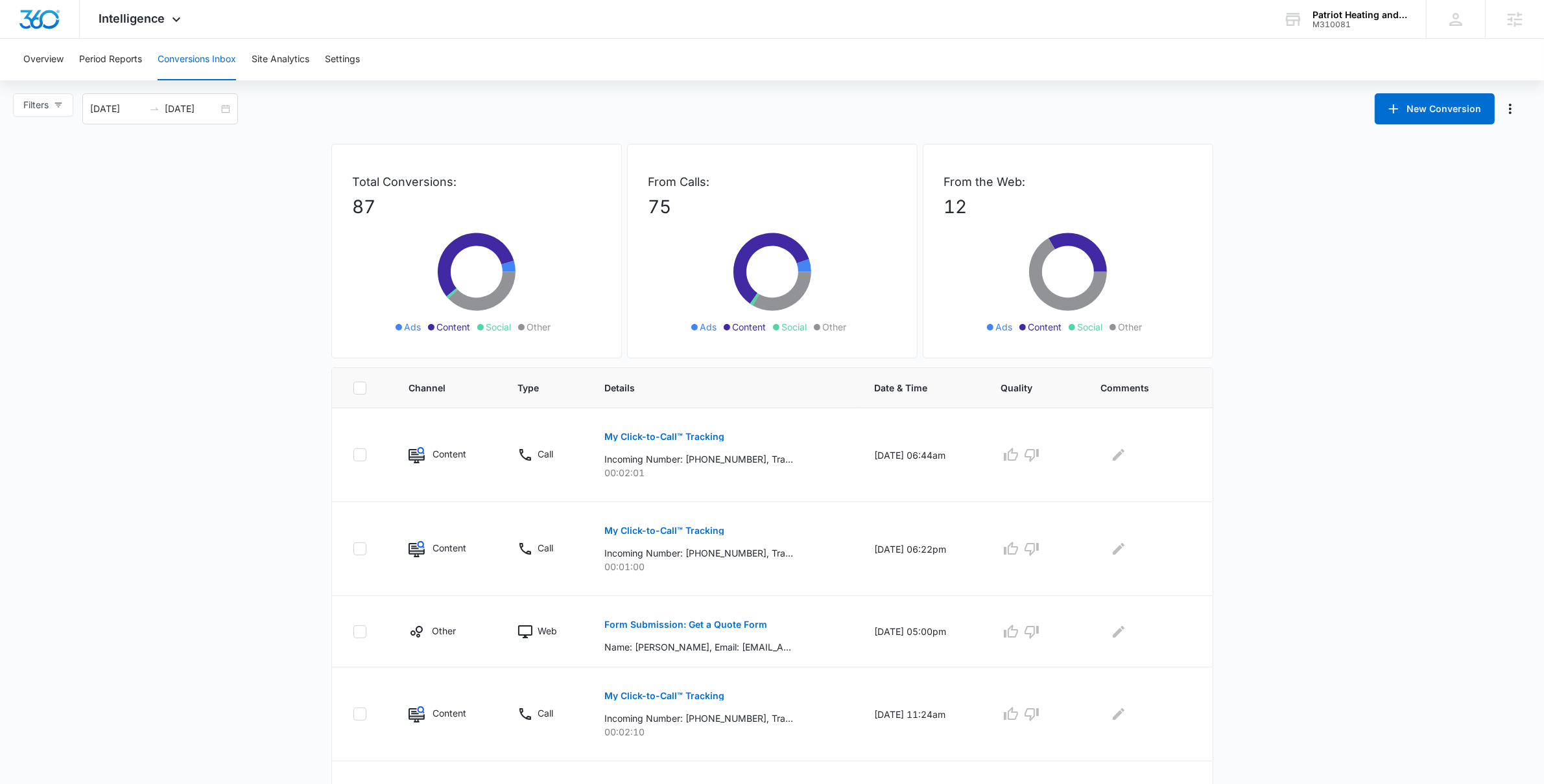
scroll to position [561, 0]
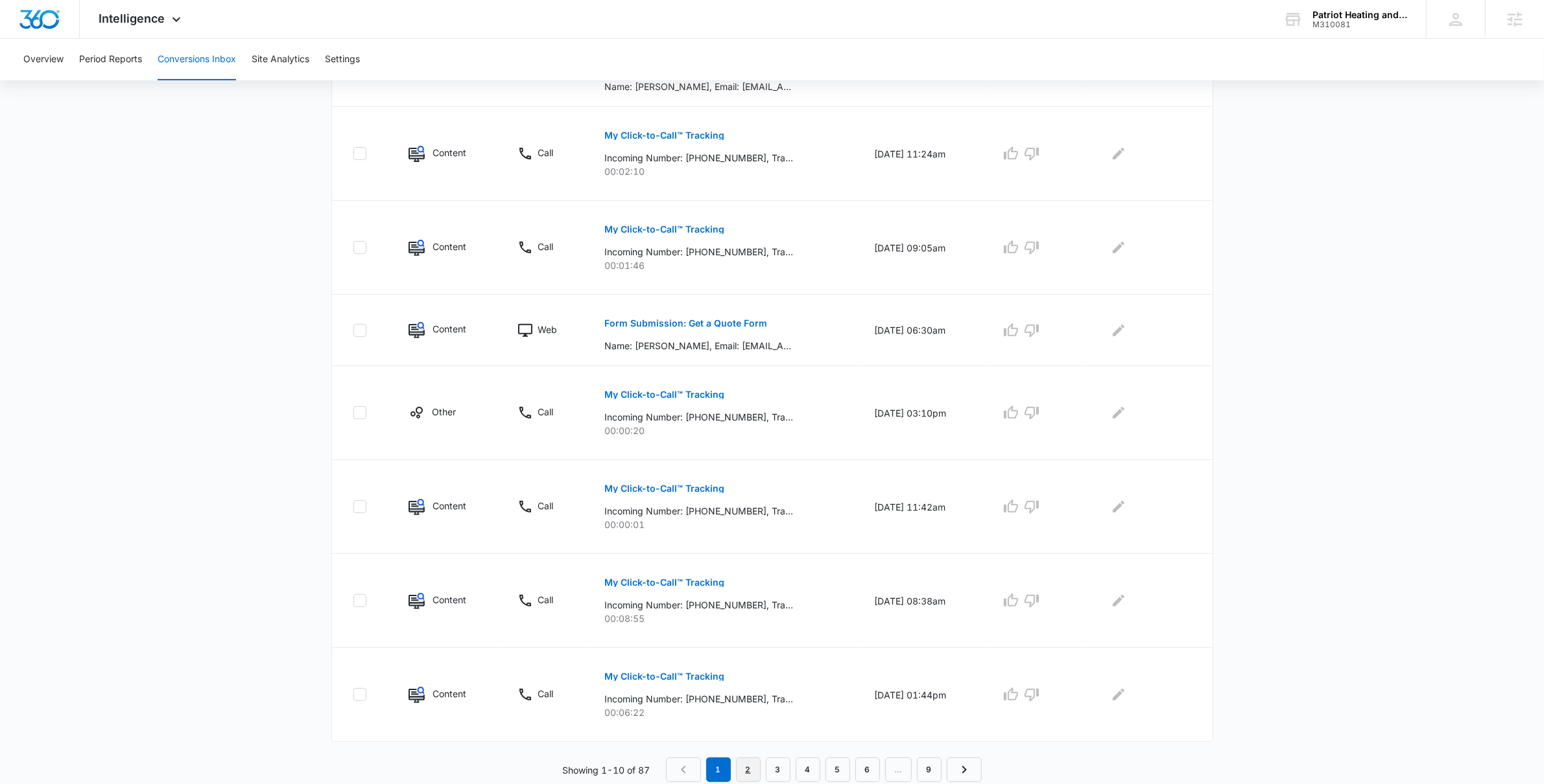
click at [748, 774] on link "2" at bounding box center [748, 770] width 25 height 25
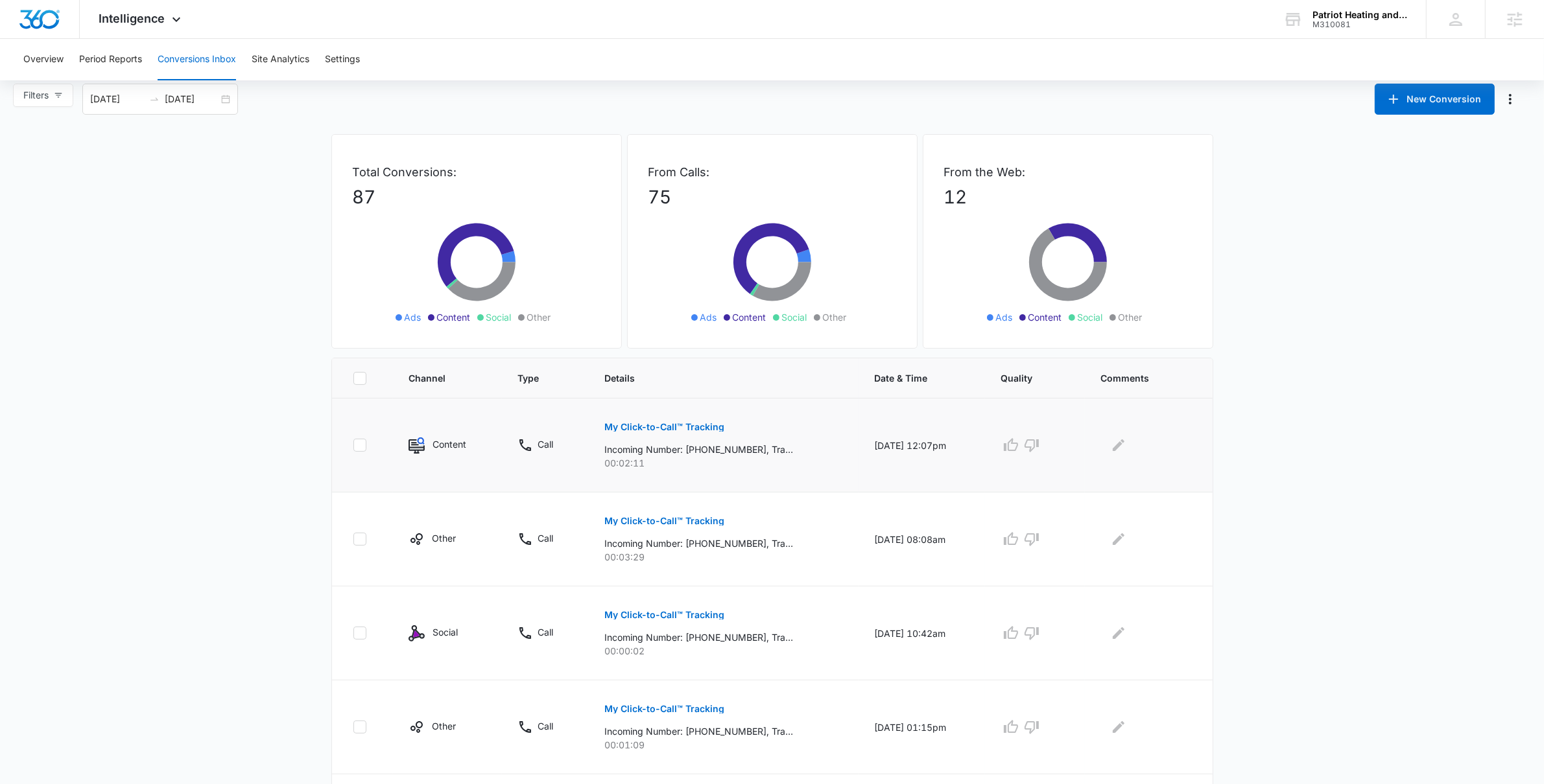
scroll to position [0, 0]
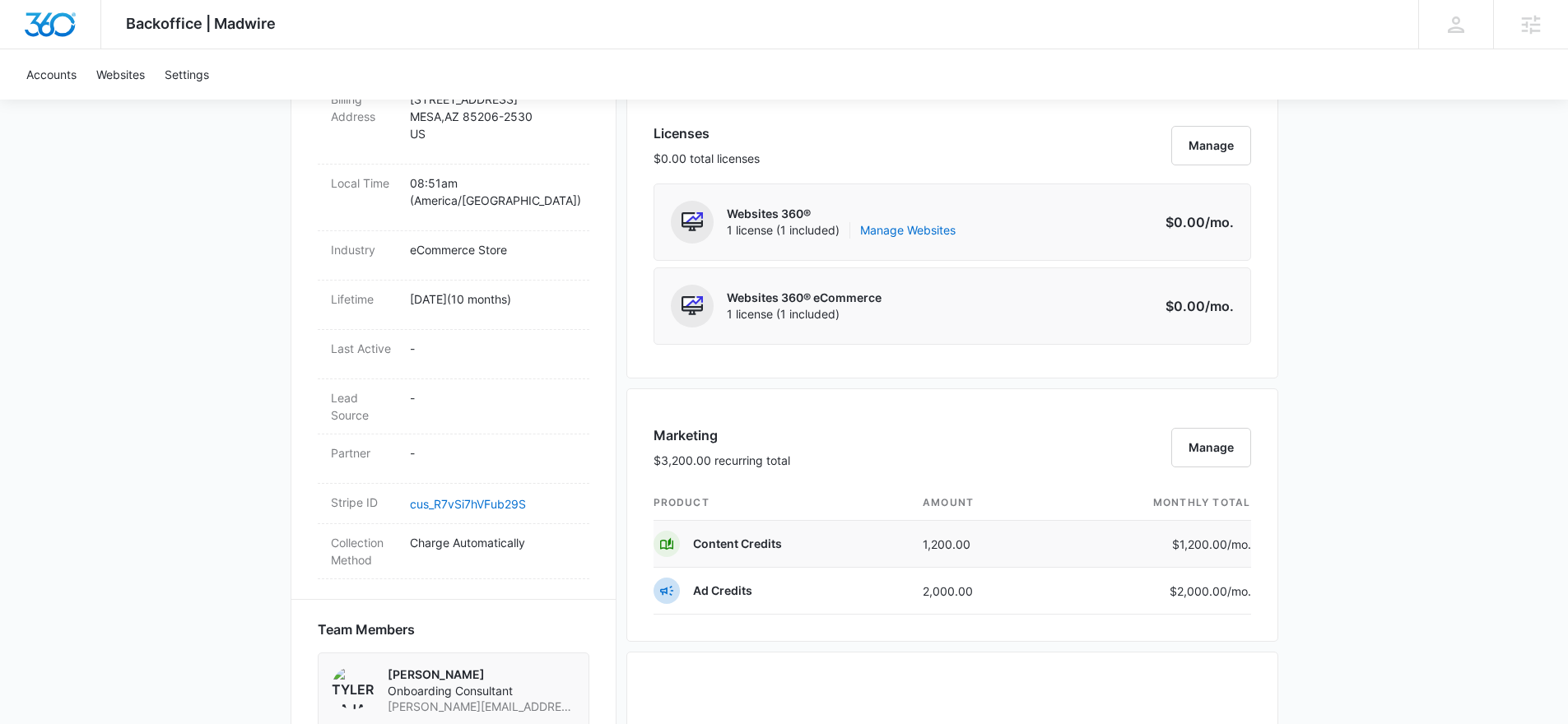
scroll to position [863, 0]
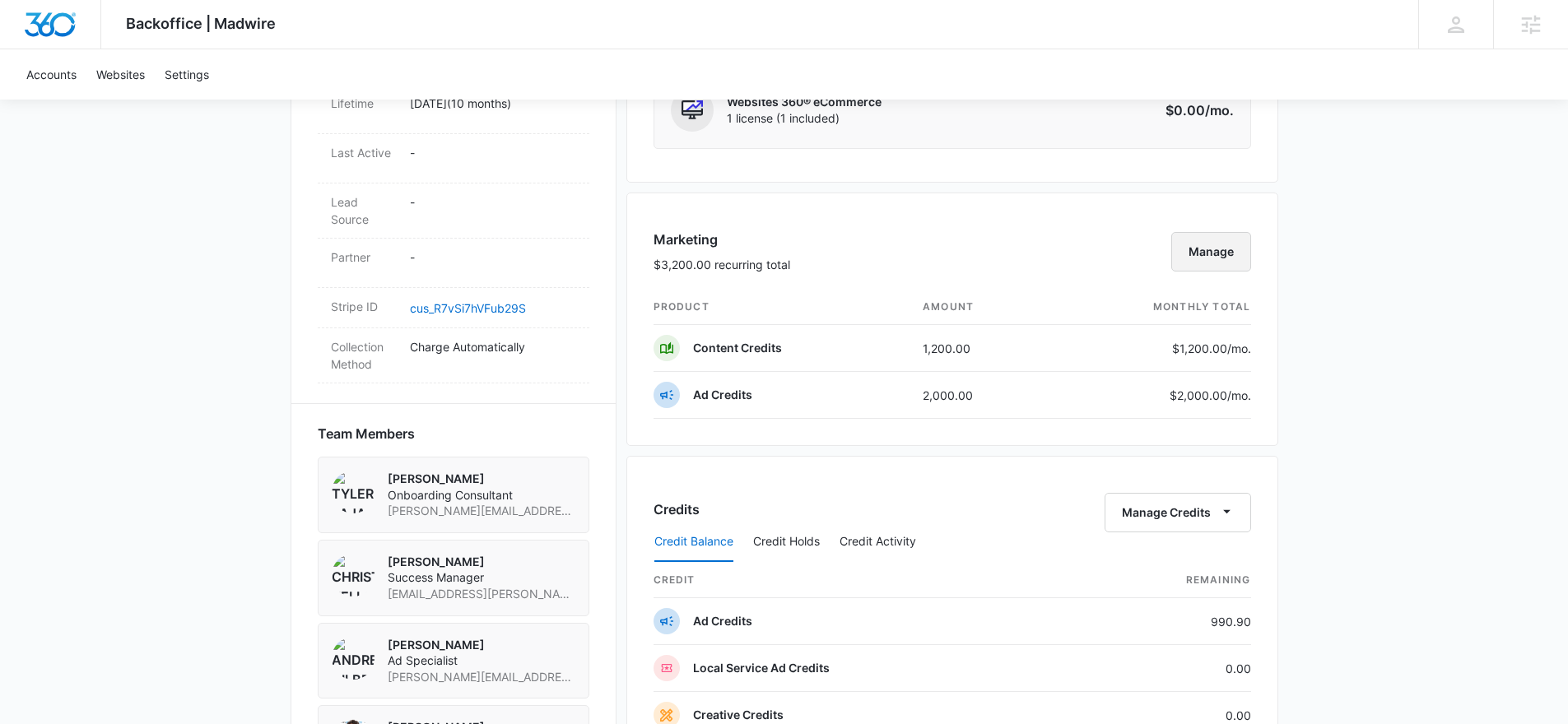
click at [1228, 257] on button "Manage" at bounding box center [1211, 252] width 80 height 39
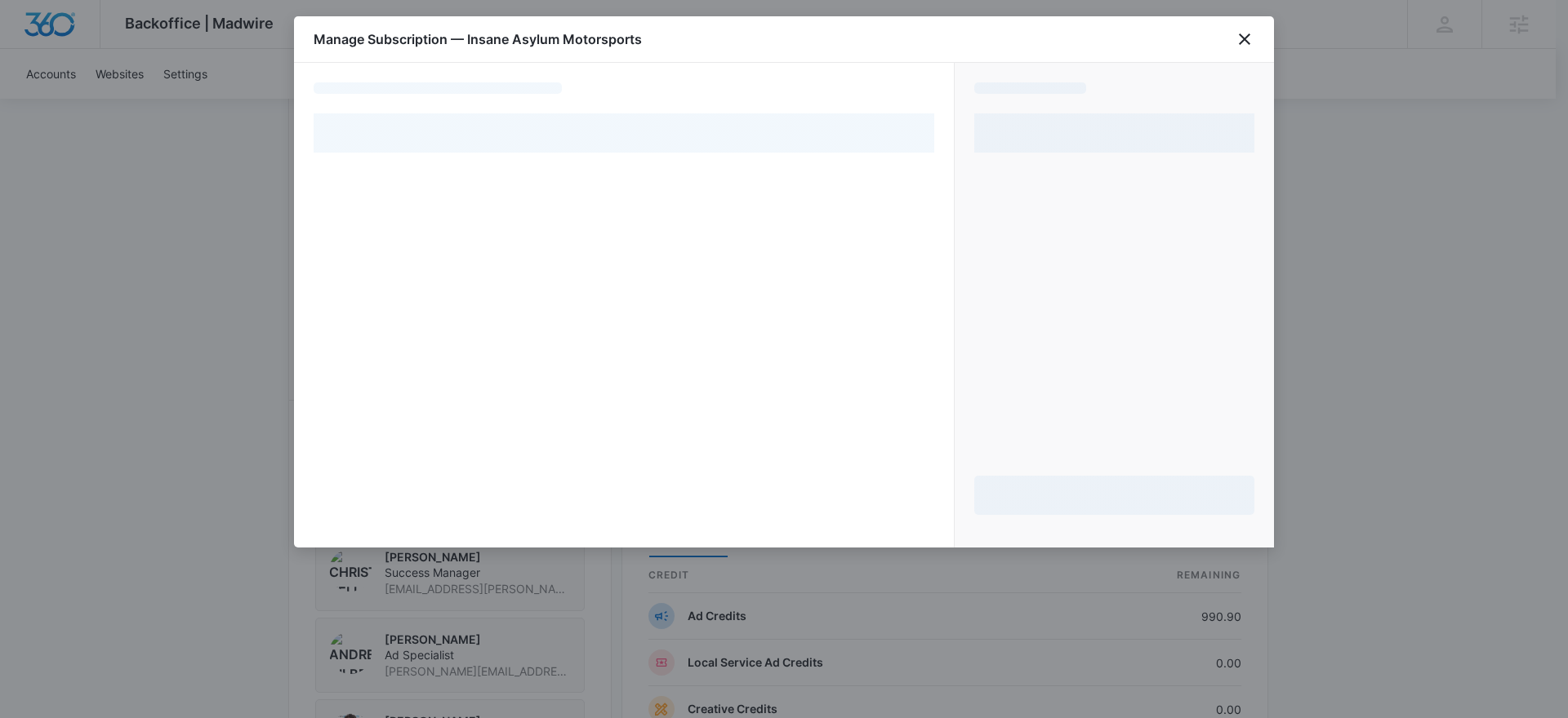
select select "pm_1QjjzjA4n8RTgNjUwvjDbYaF"
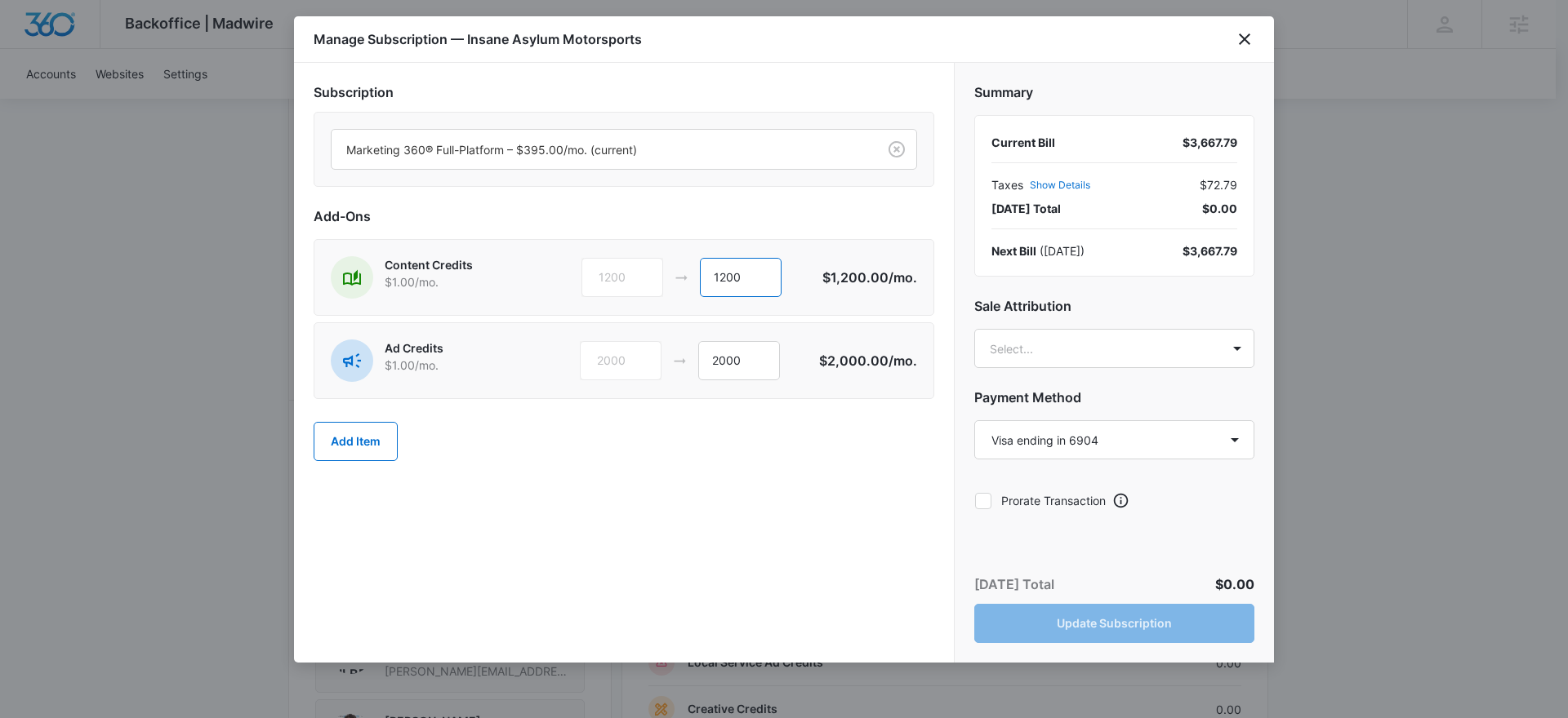
drag, startPoint x: 746, startPoint y: 273, endPoint x: 618, endPoint y: 272, distance: 128.0
click at [620, 273] on div "1200 1200" at bounding box center [702, 278] width 241 height 39
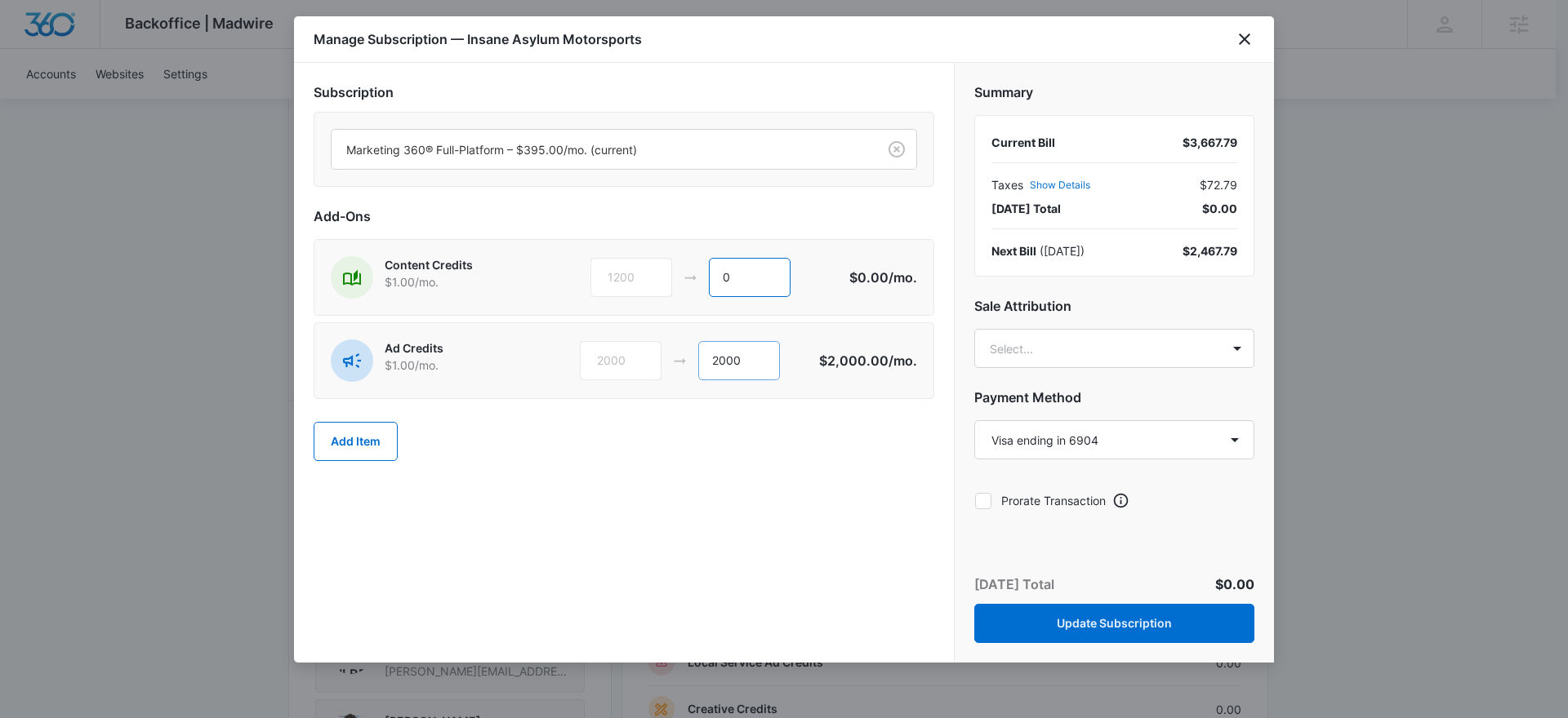
type input "0"
drag, startPoint x: 753, startPoint y: 363, endPoint x: 655, endPoint y: 357, distance: 98.2
click at [666, 361] on div "2000 2000" at bounding box center [699, 361] width 239 height 39
drag, startPoint x: 743, startPoint y: 363, endPoint x: 708, endPoint y: 361, distance: 35.1
click at [708, 361] on input "1500" at bounding box center [740, 361] width 81 height 39
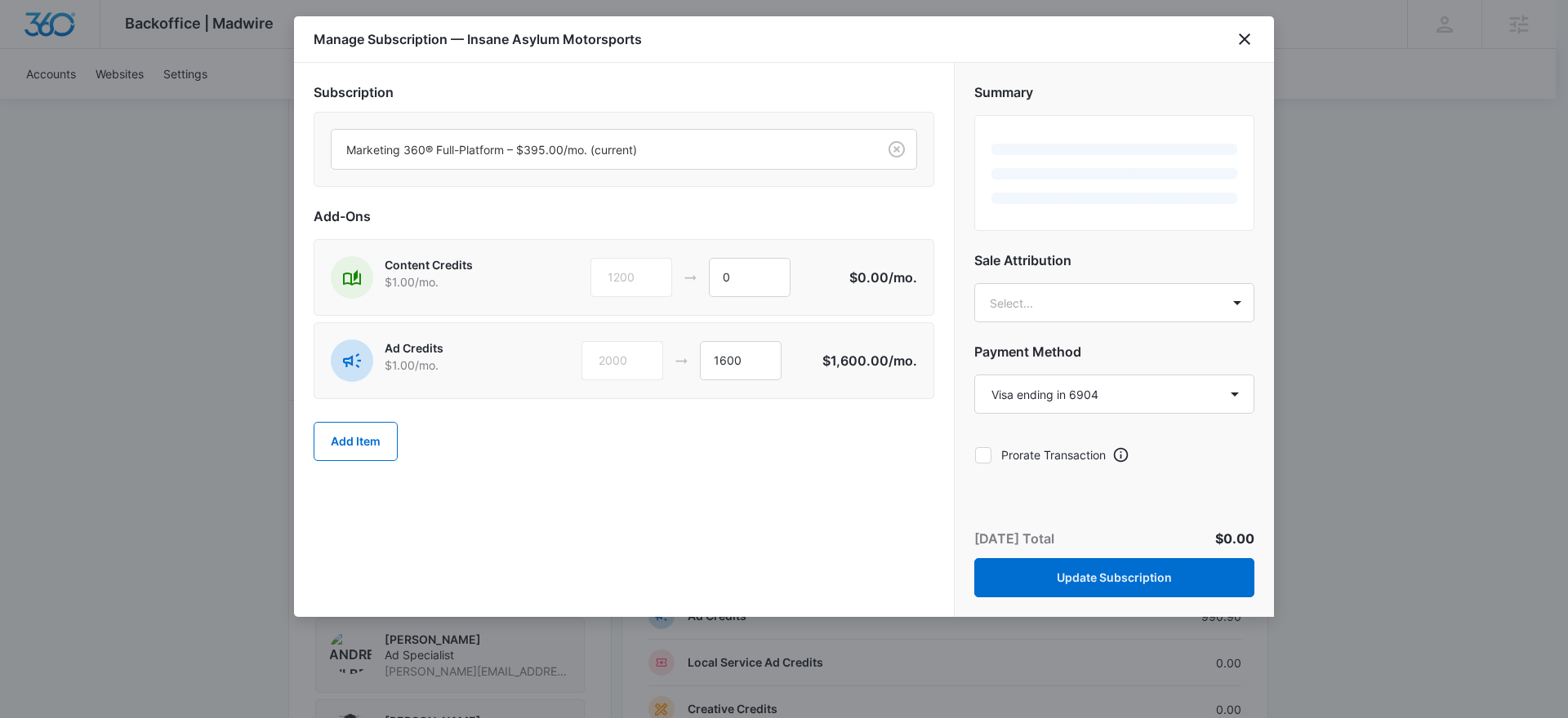
click at [860, 486] on div "Subscription Marketing 360® Full-Platform – $395.00/mo. (current) Add-Ons Conte…" at bounding box center [624, 340] width 660 height 554
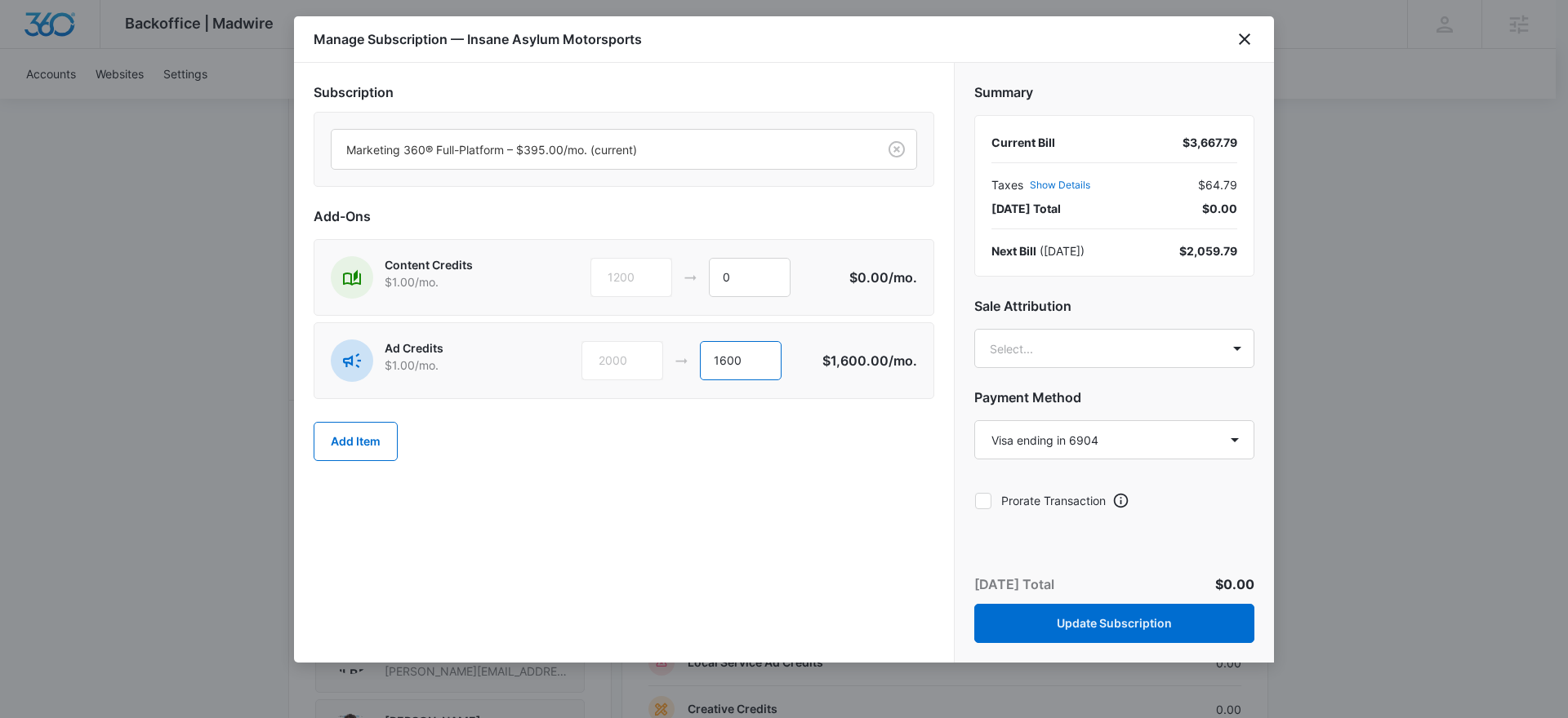
drag, startPoint x: 760, startPoint y: 357, endPoint x: 722, endPoint y: 357, distance: 38.0
click at [722, 357] on input "1600" at bounding box center [740, 361] width 81 height 39
click at [745, 361] on input "1550" at bounding box center [741, 361] width 81 height 39
type input "1541"
click at [608, 182] on div "Marketing 360® Full-Platform – $395.00/mo. (current)" at bounding box center [624, 149] width 620 height 75
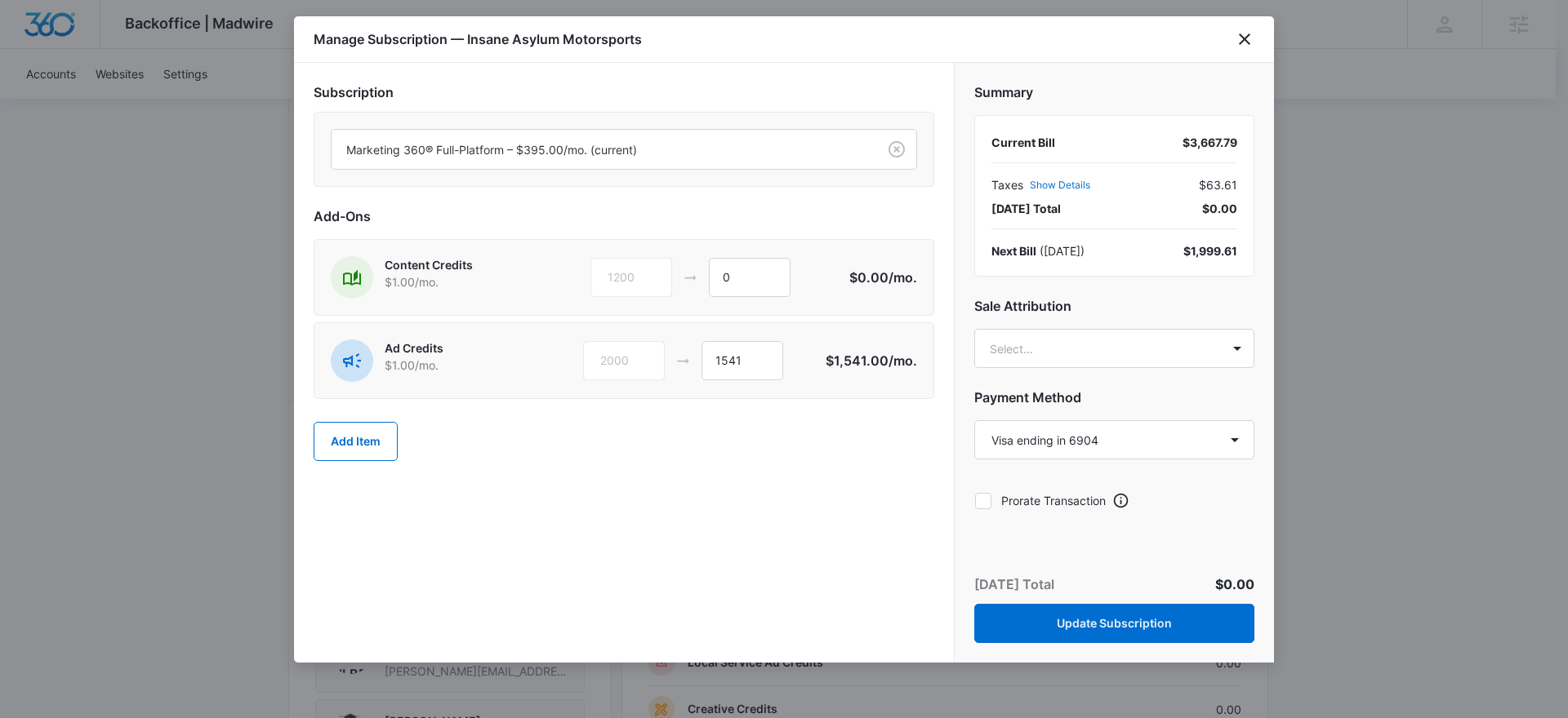
click at [1089, 328] on div "Summary Current Bill $3,667.79 Taxes Show Details $63.61 Today’s Total $0.00 Ne…" at bounding box center [1114, 291] width 319 height 456
click at [1087, 339] on body "Backoffice | Madwire Apps Settings Christian Kellogg Christian.Kellogg@madwire.…" at bounding box center [784, 332] width 1568 height 2376
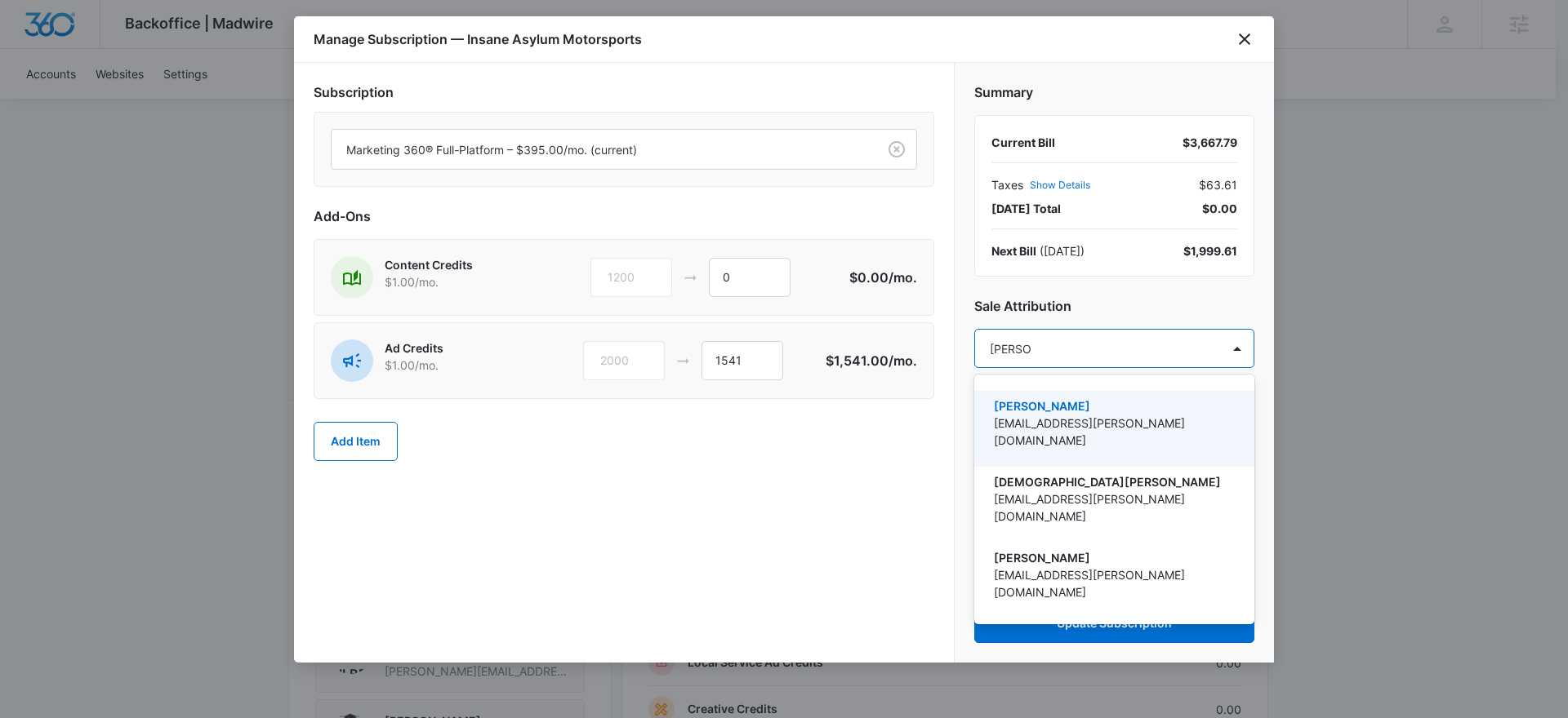
type input "christian"
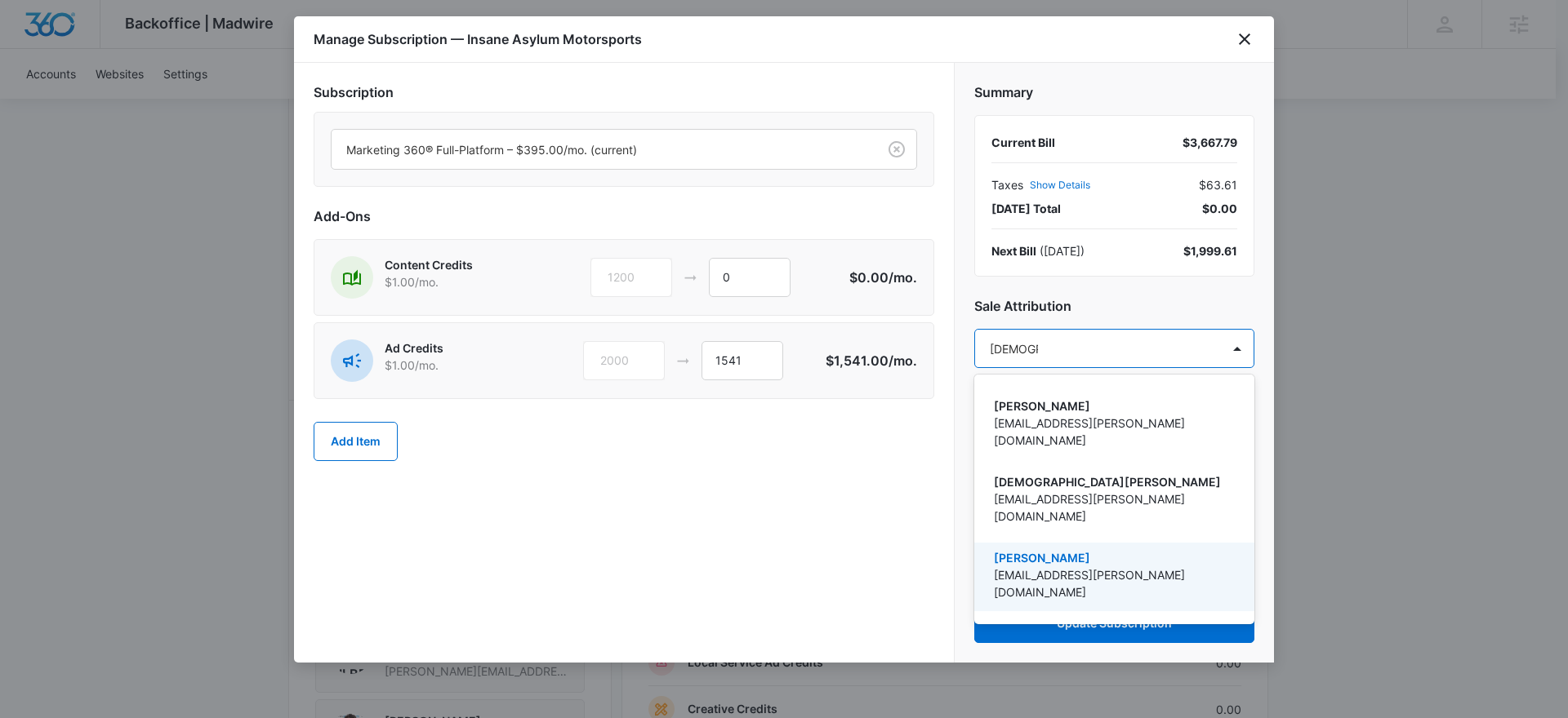
click at [1105, 566] on p "[EMAIL_ADDRESS][PERSON_NAME][DOMAIN_NAME]" at bounding box center [1113, 583] width 238 height 34
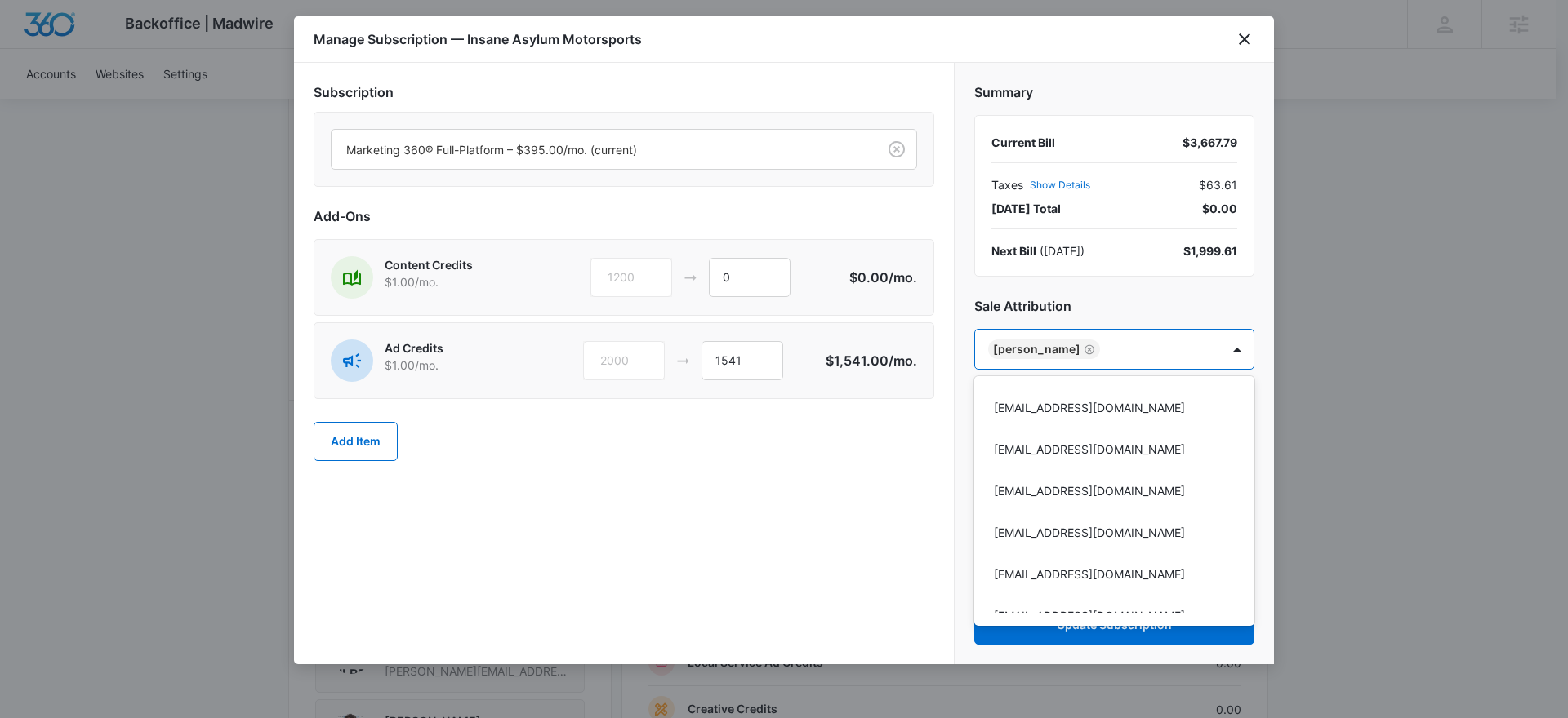
click at [717, 495] on div at bounding box center [784, 359] width 1568 height 718
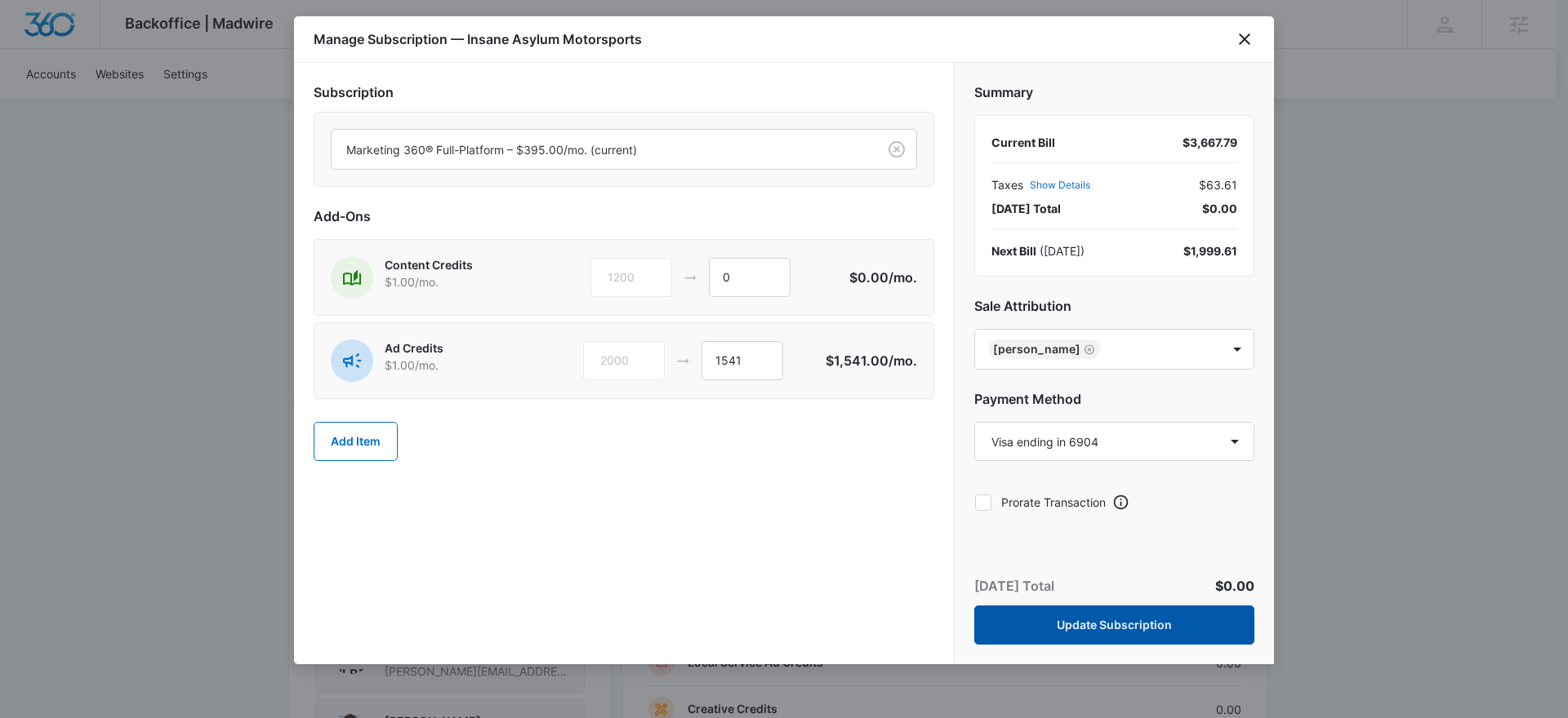
click at [1124, 623] on button "Update Subscription" at bounding box center [1114, 625] width 280 height 39
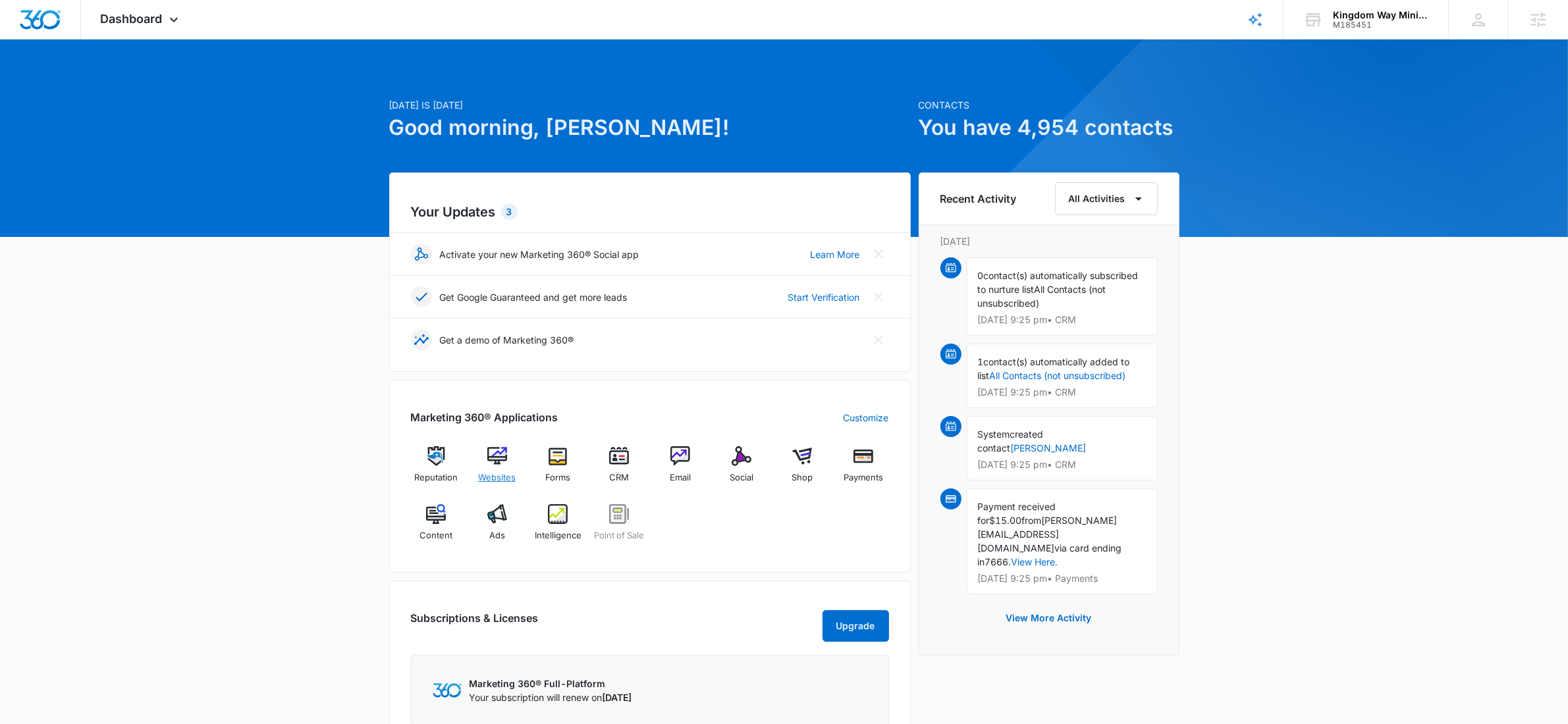
click at [483, 456] on div "Websites" at bounding box center [497, 470] width 51 height 48
click at [167, 32] on div "Dashboard Apps Reputation Websites Forms CRM Email Social Shop Payments POS Con…" at bounding box center [141, 19] width 120 height 39
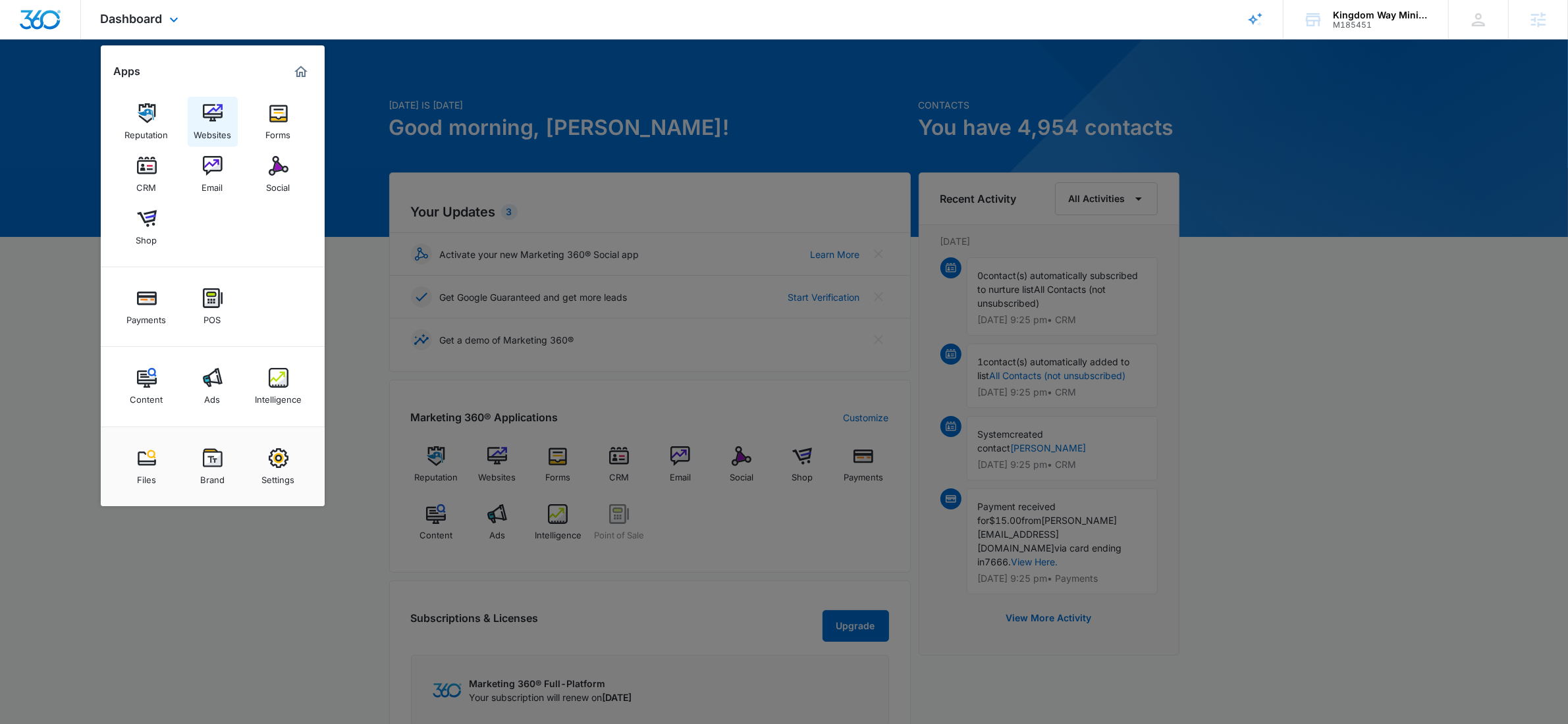
click at [209, 128] on div "Websites" at bounding box center [212, 131] width 37 height 17
